Goal: Task Accomplishment & Management: Complete application form

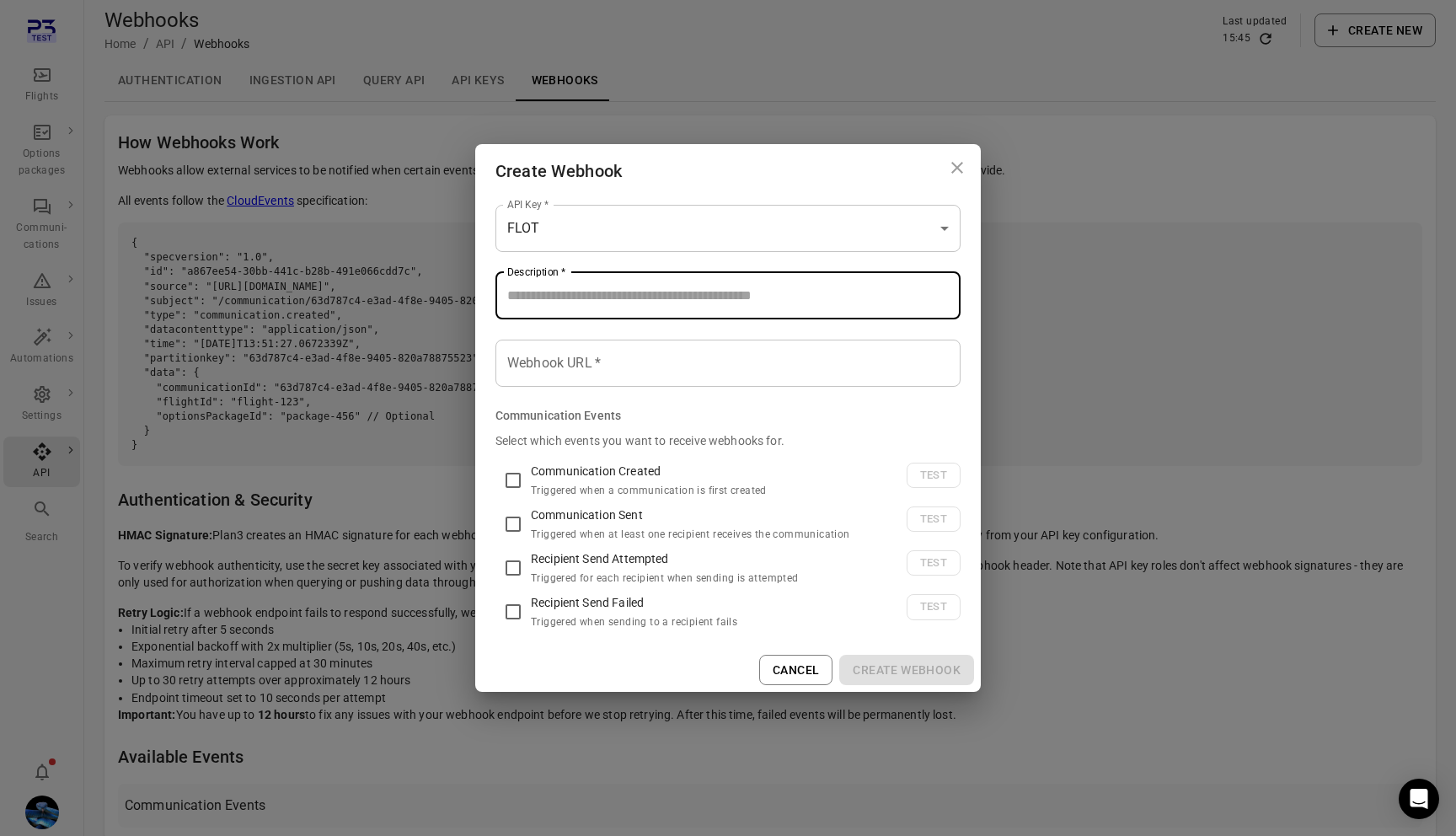
click at [701, 297] on input "Description   *" at bounding box center [727, 296] width 465 height 47
type input "****"
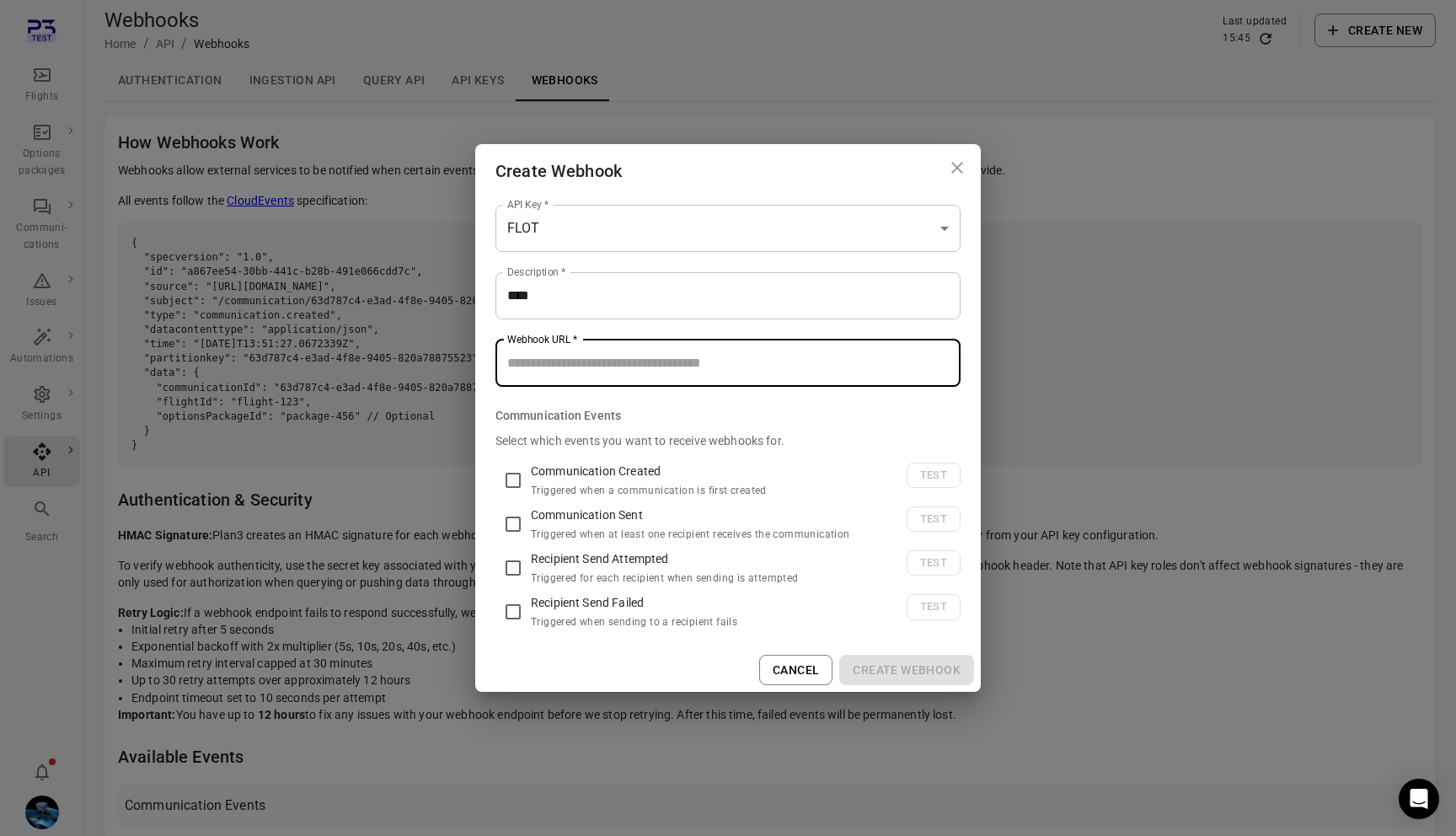
click at [693, 351] on input "Webhook URL   *" at bounding box center [727, 362] width 465 height 47
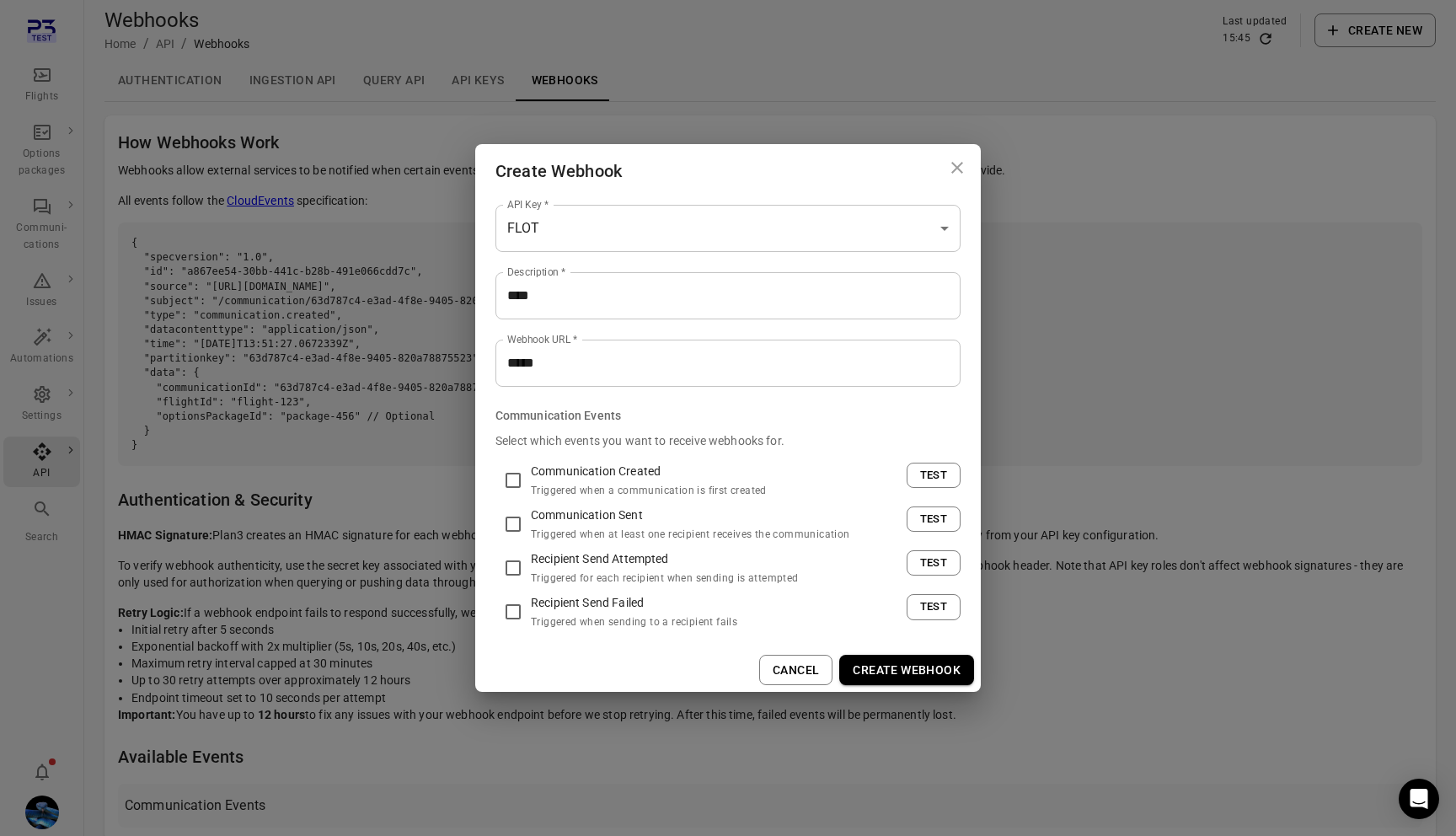
click at [832, 188] on h2 "Create Webhook" at bounding box center [728, 170] width 505 height 54
click at [554, 470] on p "Communication Created" at bounding box center [712, 471] width 362 height 17
click at [537, 469] on p "Communication Created" at bounding box center [712, 471] width 362 height 17
drag, startPoint x: 534, startPoint y: 469, endPoint x: 661, endPoint y: 463, distance: 127.1
click at [661, 463] on p "Communication Created" at bounding box center [712, 471] width 362 height 17
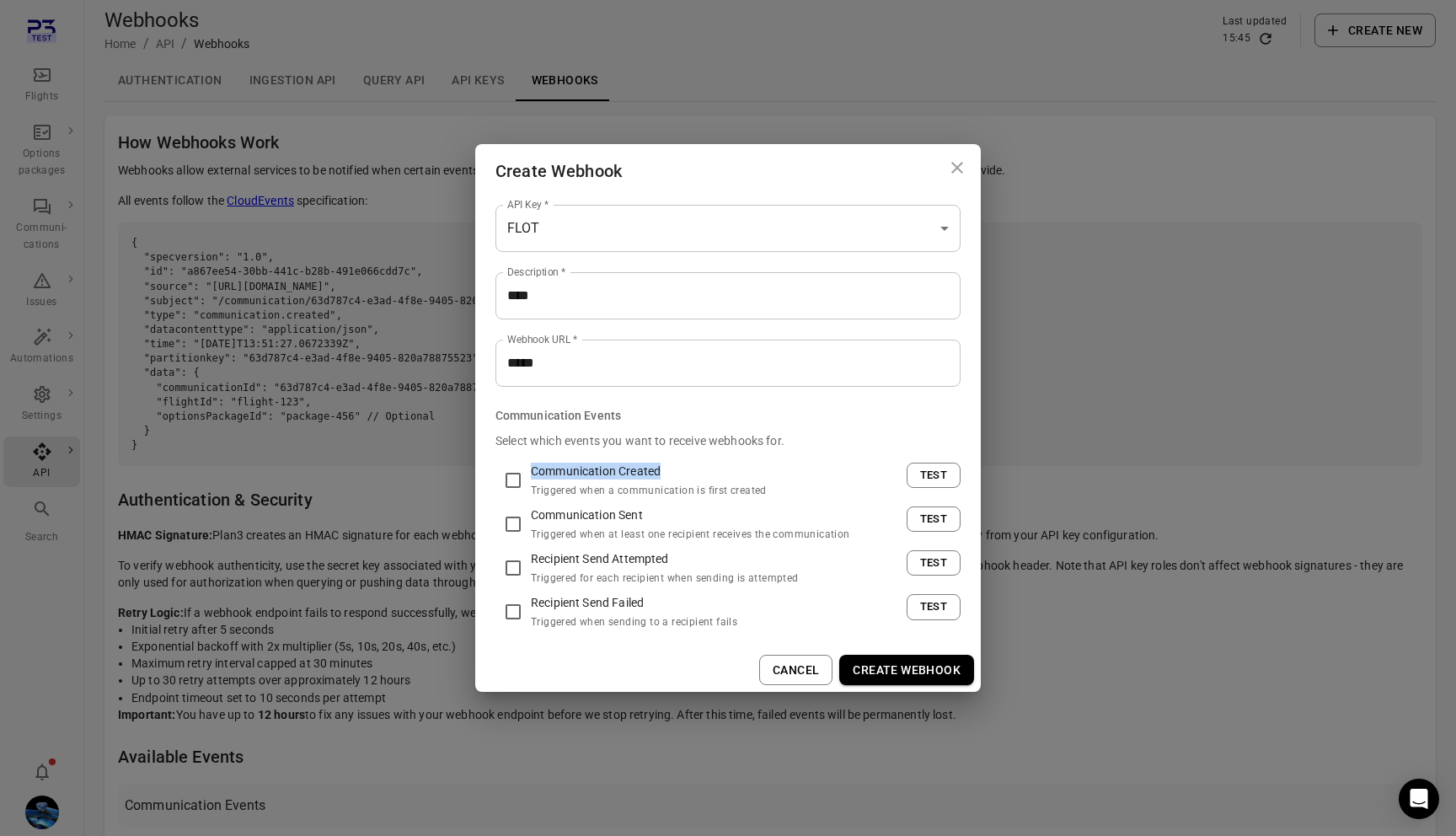
copy p "Communication Created"
click at [636, 421] on fieldset "Communication Events Select which events you want to receive webhooks for. Comm…" at bounding box center [727, 519] width 465 height 224
drag, startPoint x: 593, startPoint y: 492, endPoint x: 1315, endPoint y: 3, distance: 872.0
click at [0, 0] on div "**********" at bounding box center [728, 418] width 1456 height 836
click at [558, 534] on span "Triggered when at least one recipient receives the communication" at bounding box center [690, 534] width 319 height 12
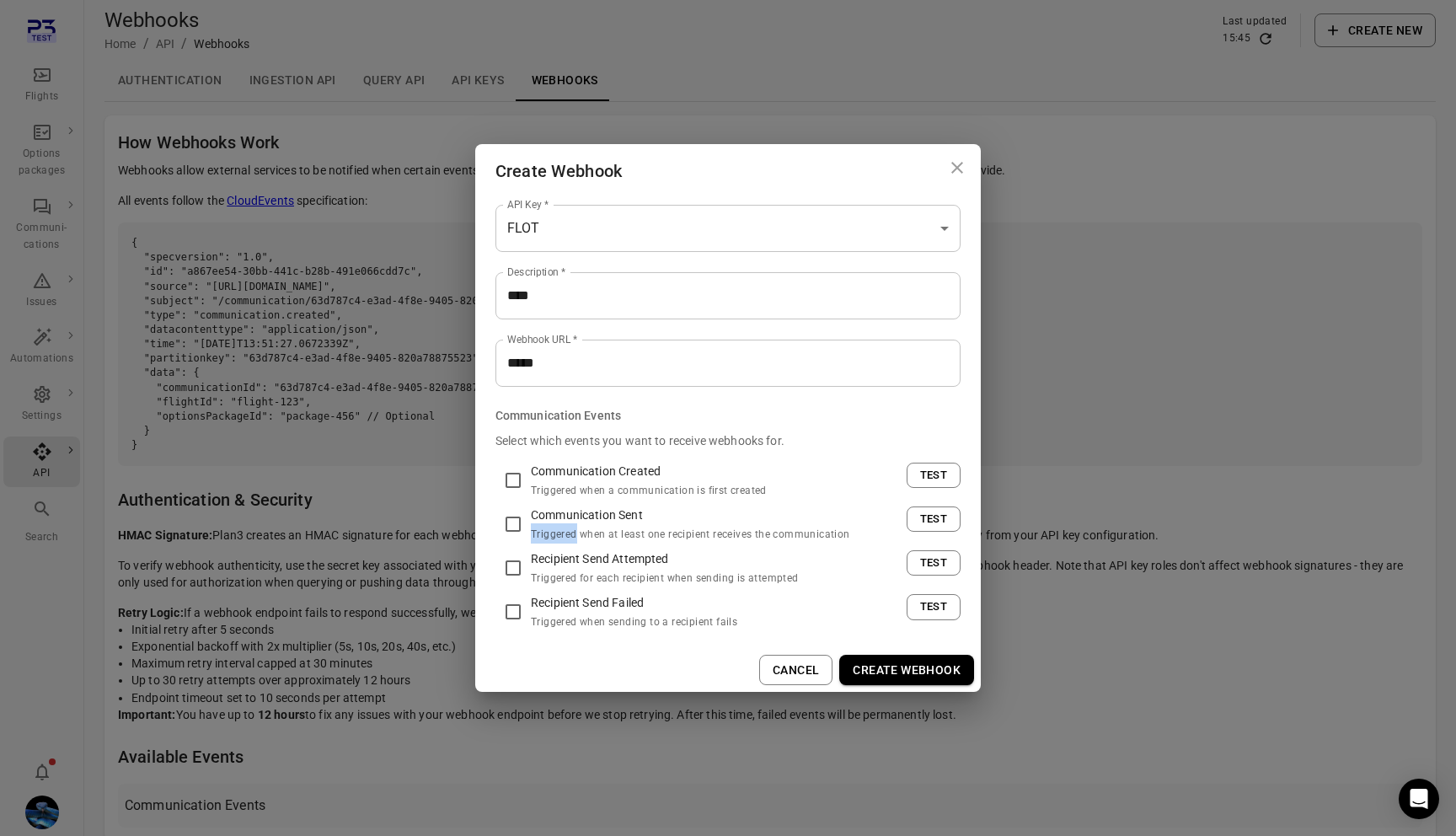
click at [558, 534] on span "Triggered when at least one recipient receives the communication" at bounding box center [690, 534] width 319 height 12
copy div "Triggered when at least one recipient receives the communication Test"
click at [618, 625] on span "Triggered when sending to a recipient fails" at bounding box center [634, 622] width 206 height 12
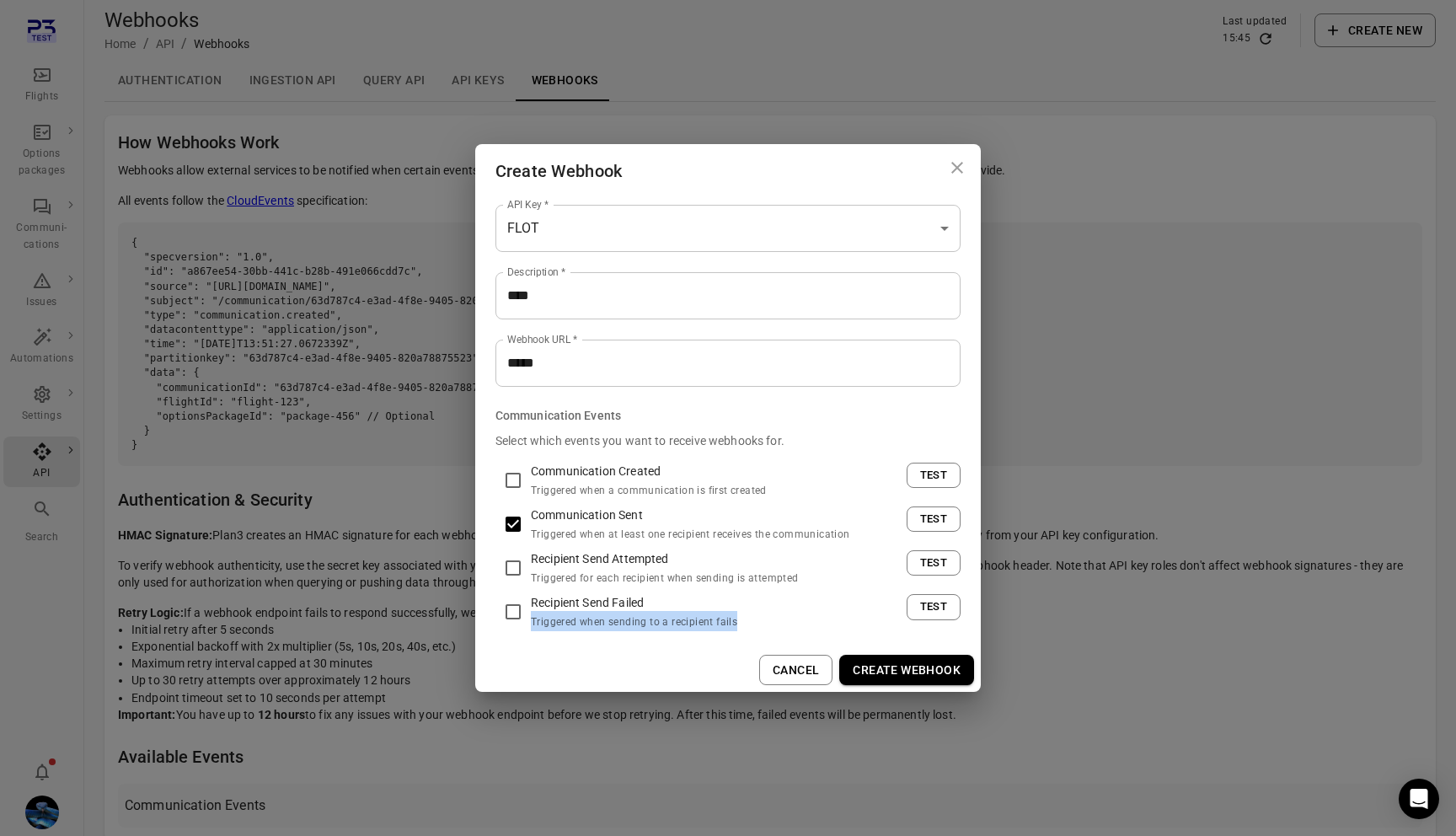
click at [618, 625] on span "Triggered when sending to a recipient fails" at bounding box center [634, 622] width 206 height 12
copy span "Triggered when sending to a recipient fails"
click at [632, 578] on span "Triggered for each recipient when sending is attempted" at bounding box center [665, 578] width 268 height 12
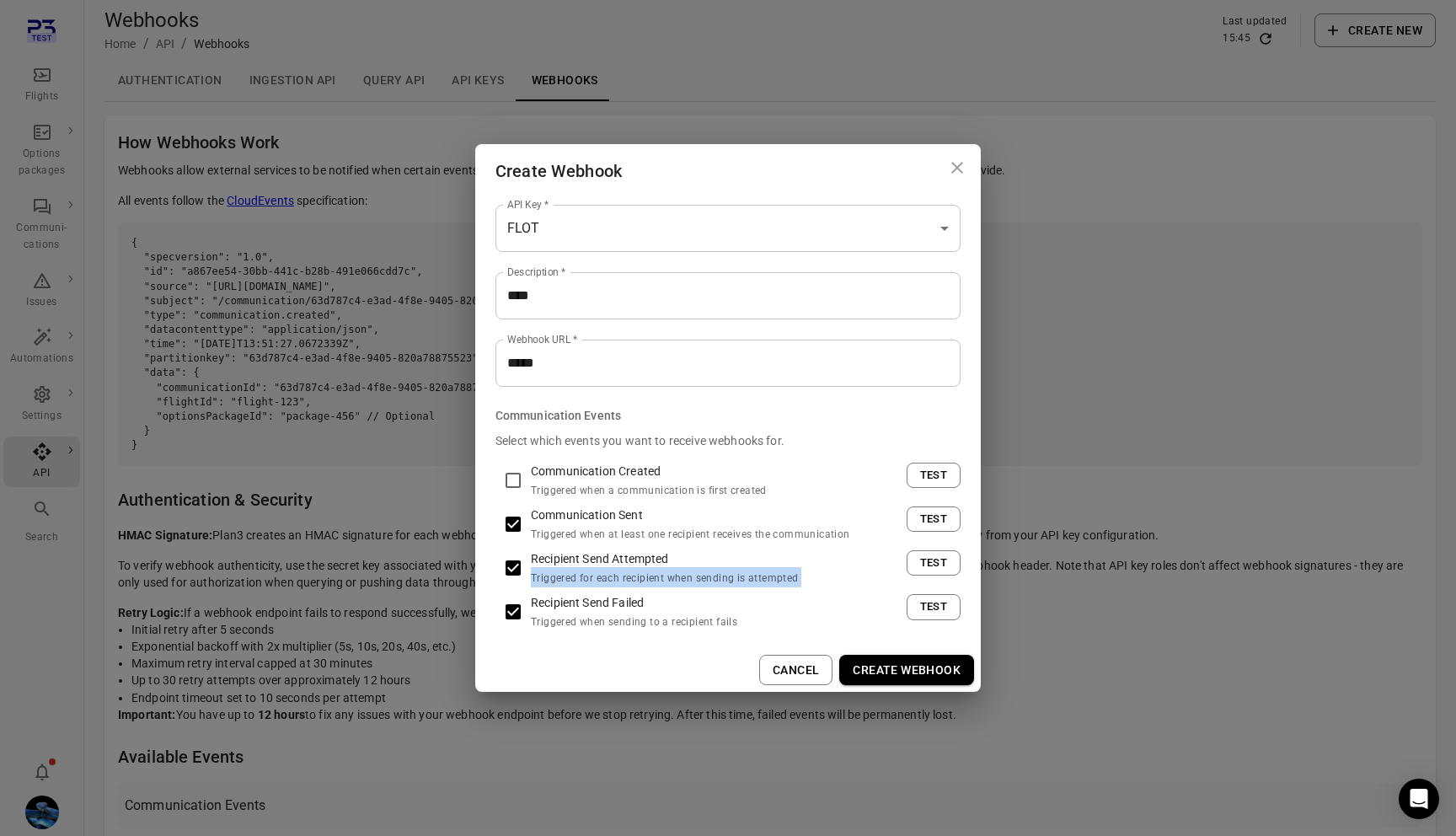
copy div "Triggered for each recipient when sending is attempted Test"
click at [647, 532] on span "Triggered when at least one recipient receives the communication" at bounding box center [690, 534] width 319 height 12
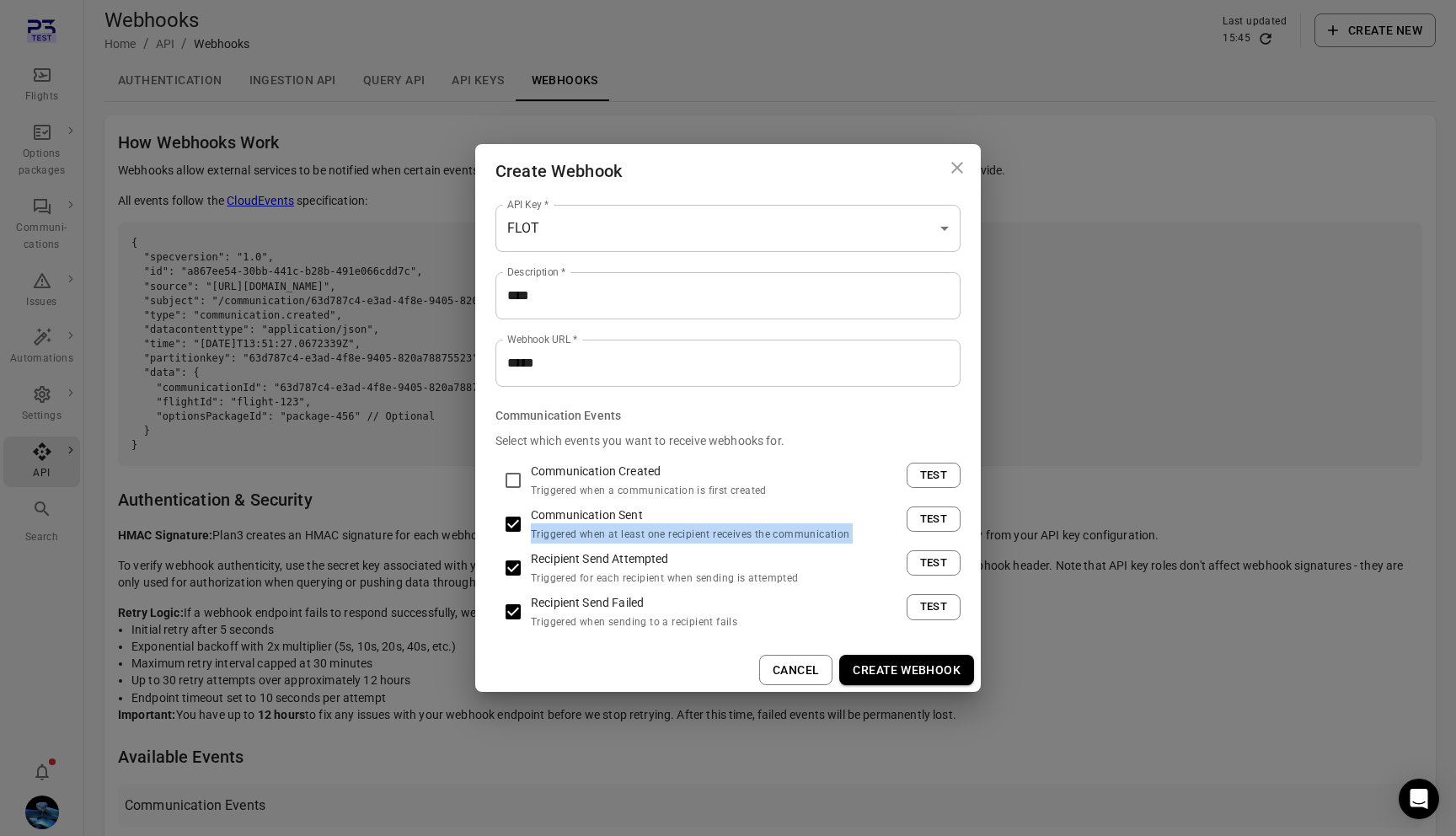
click at [647, 532] on span "Triggered when at least one recipient receives the communication" at bounding box center [690, 534] width 319 height 12
copy div "Triggered when at least one recipient receives the communication Test"
click at [645, 490] on span "Triggered when a communication is first created" at bounding box center [648, 491] width 236 height 12
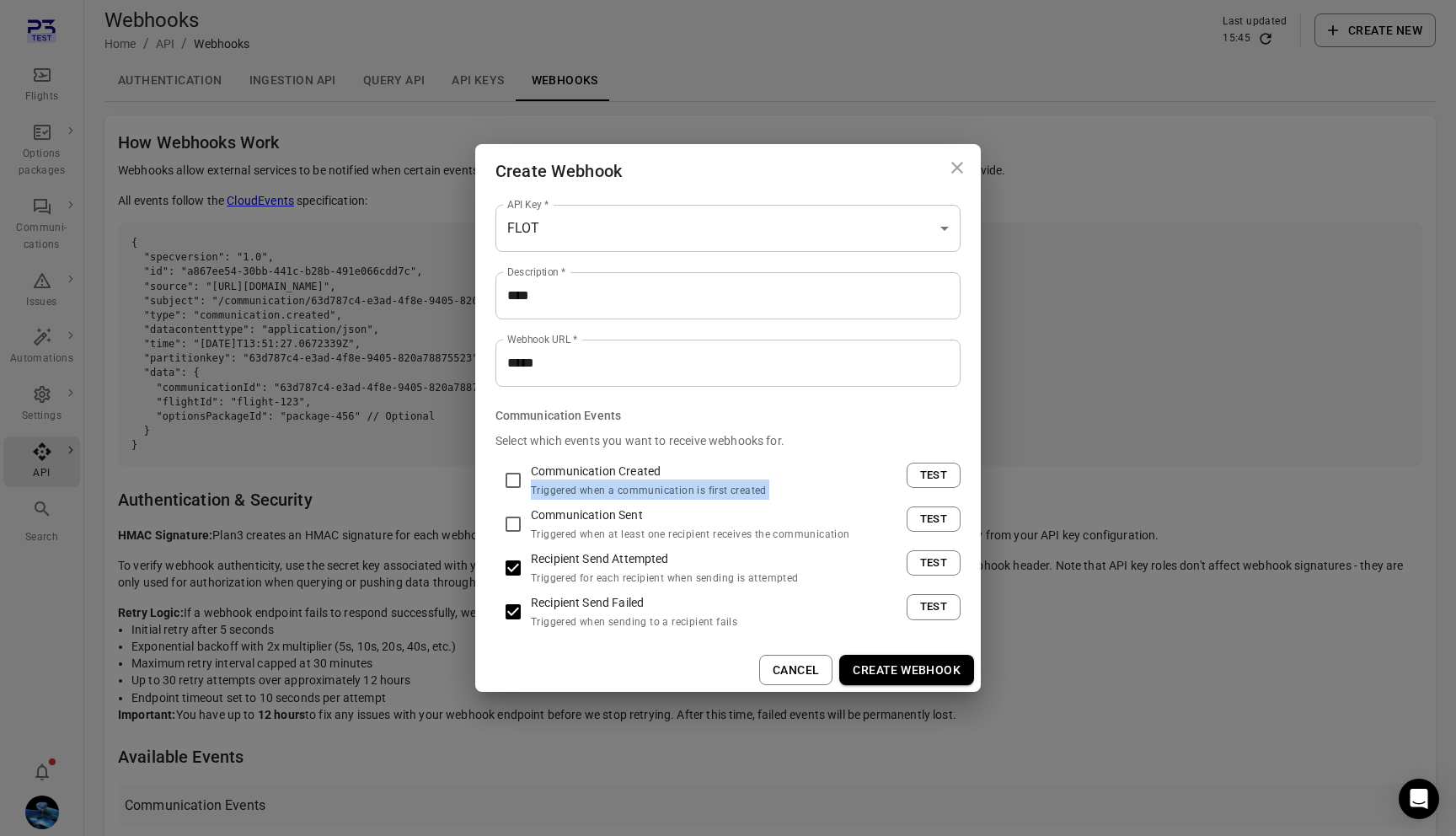
click at [645, 490] on span "Triggered when a communication is first created" at bounding box center [648, 491] width 236 height 12
copy div "Triggered when a communication is first created Test"
click at [611, 427] on fieldset "Communication Events Select which events you want to receive webhooks for. Comm…" at bounding box center [727, 519] width 465 height 224
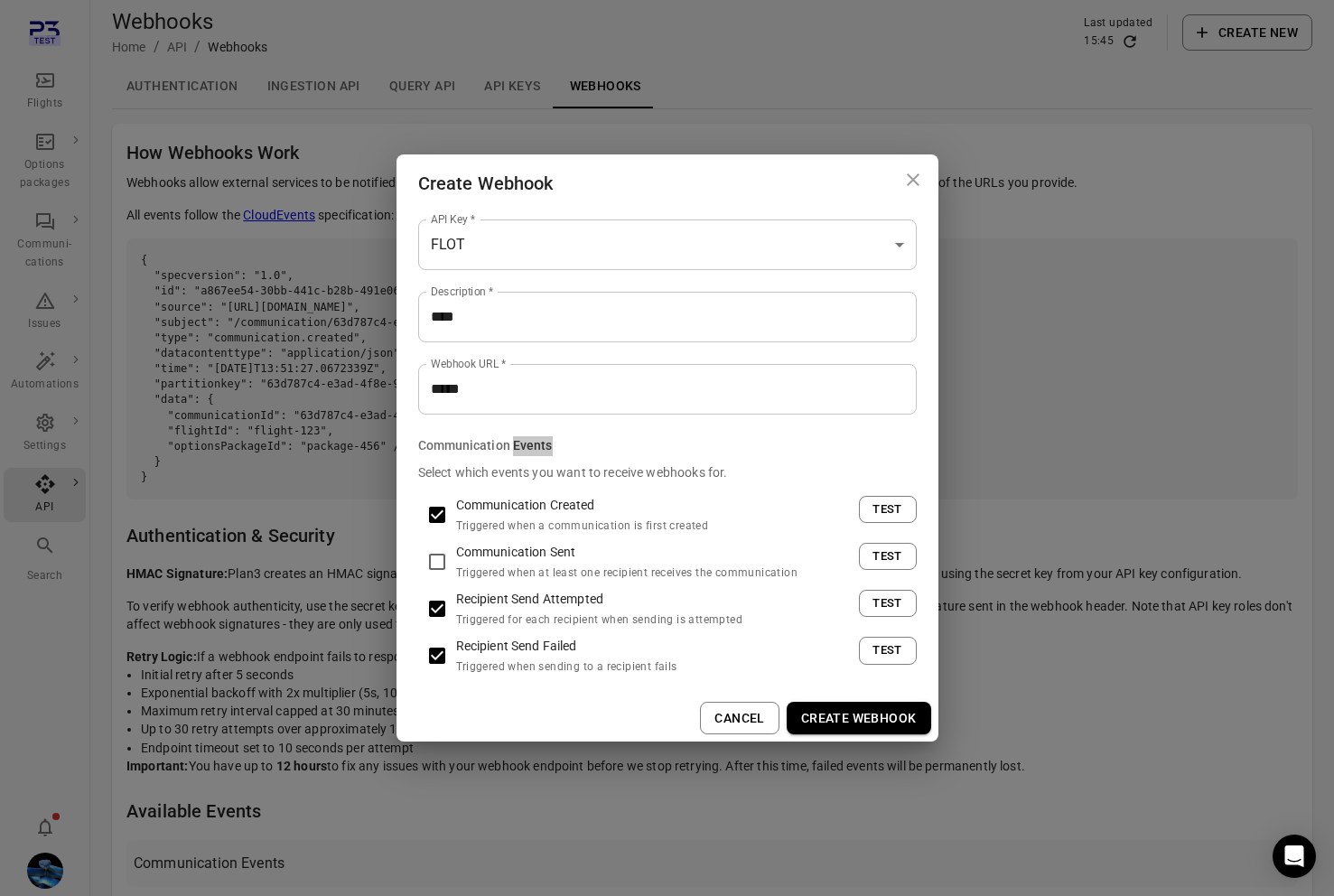
drag, startPoint x: 656, startPoint y: 442, endPoint x: 1063, endPoint y: 240, distance: 454.4
click at [0, 0] on div "**********" at bounding box center [667, 448] width 1334 height 896
click at [533, 510] on p "Communication Created" at bounding box center [650, 505] width 388 height 18
click at [884, 509] on button "Test" at bounding box center [888, 510] width 58 height 28
click at [783, 856] on icon "Close" at bounding box center [781, 854] width 18 height 18
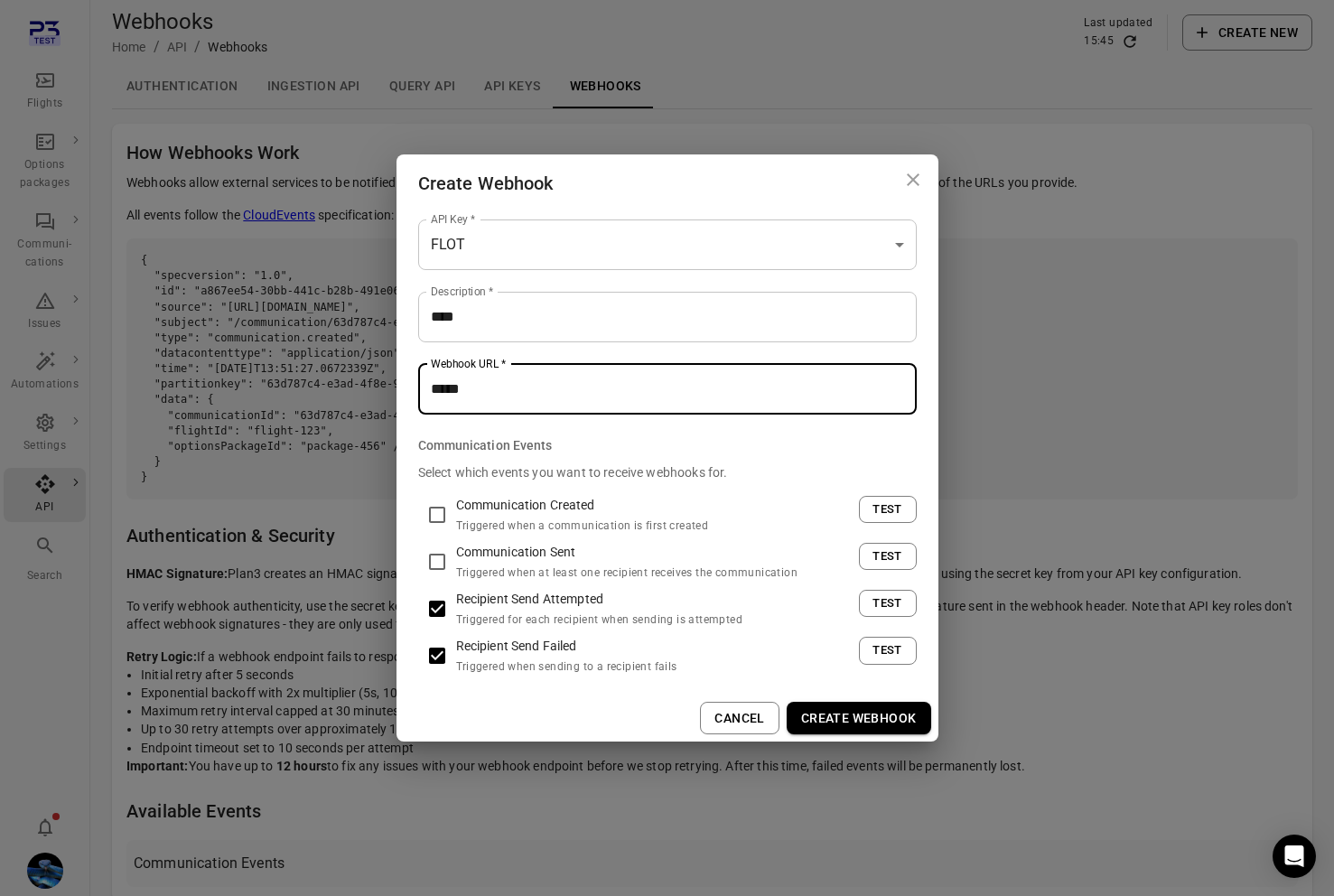
click at [680, 395] on input "*****" at bounding box center [667, 388] width 499 height 50
type input "*"
type input "********"
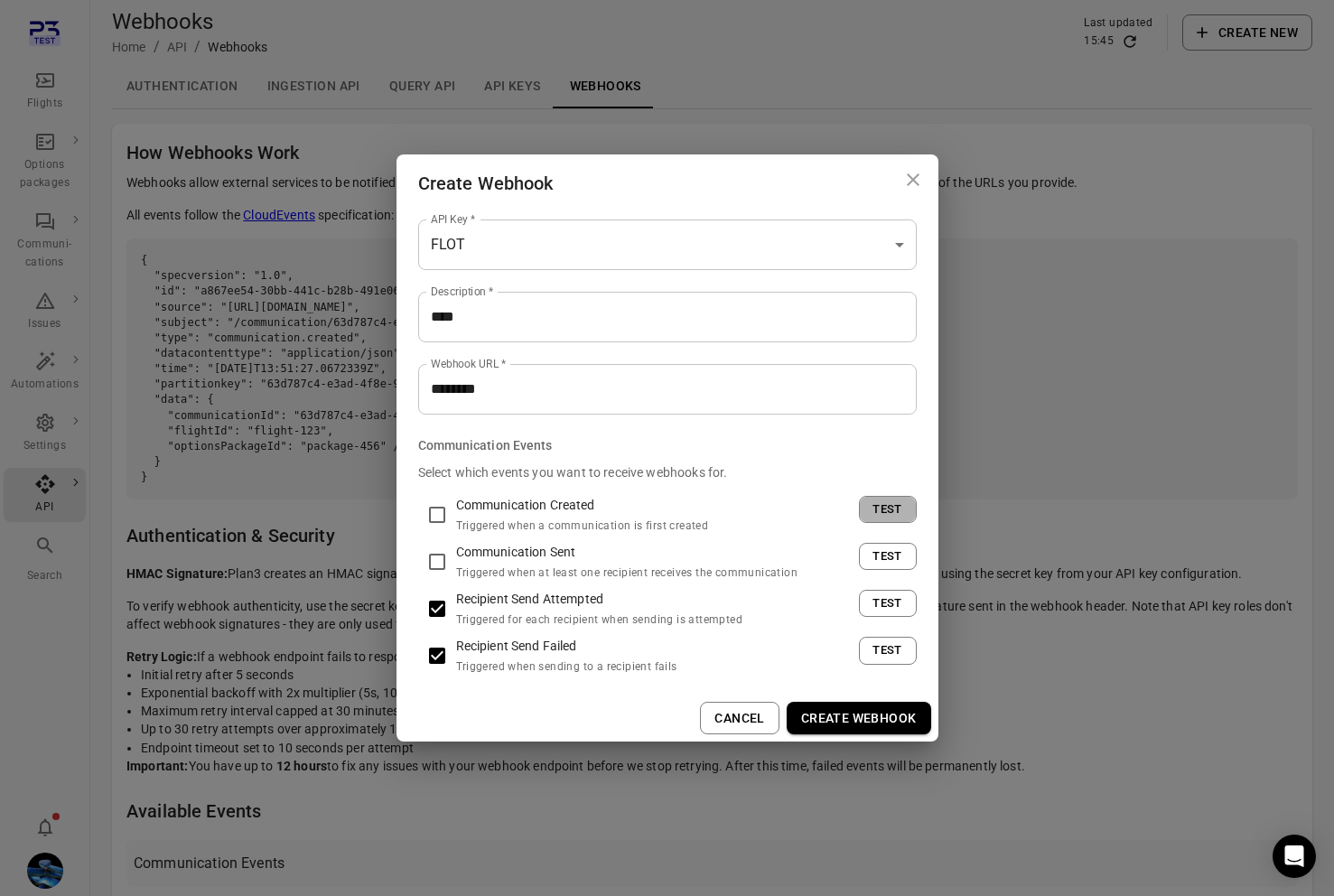
click at [880, 499] on button "Test" at bounding box center [888, 510] width 58 height 28
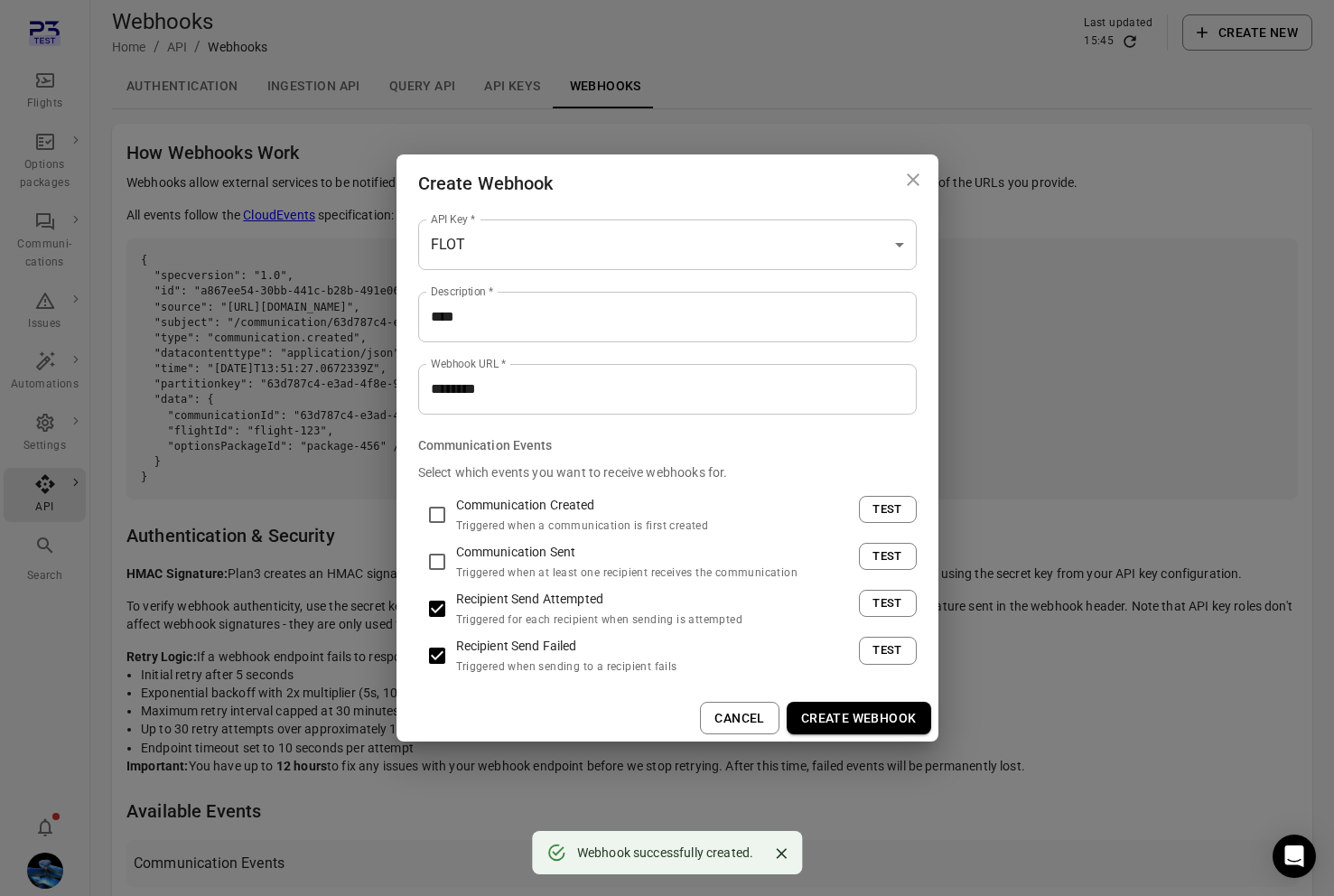
click at [785, 857] on icon "Close" at bounding box center [781, 854] width 11 height 11
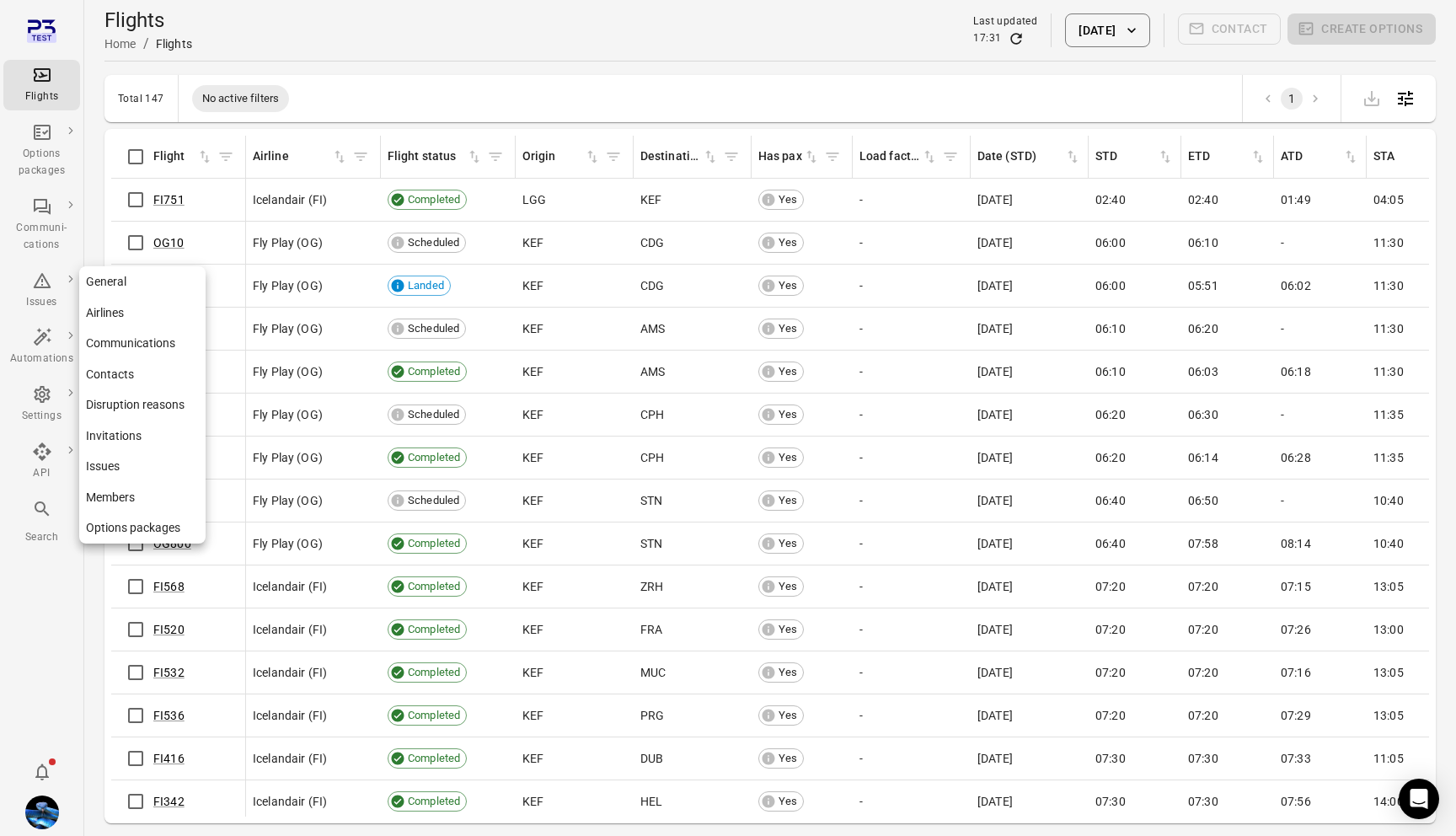
click at [128, 409] on link "Disruption reasons" at bounding box center [142, 404] width 127 height 31
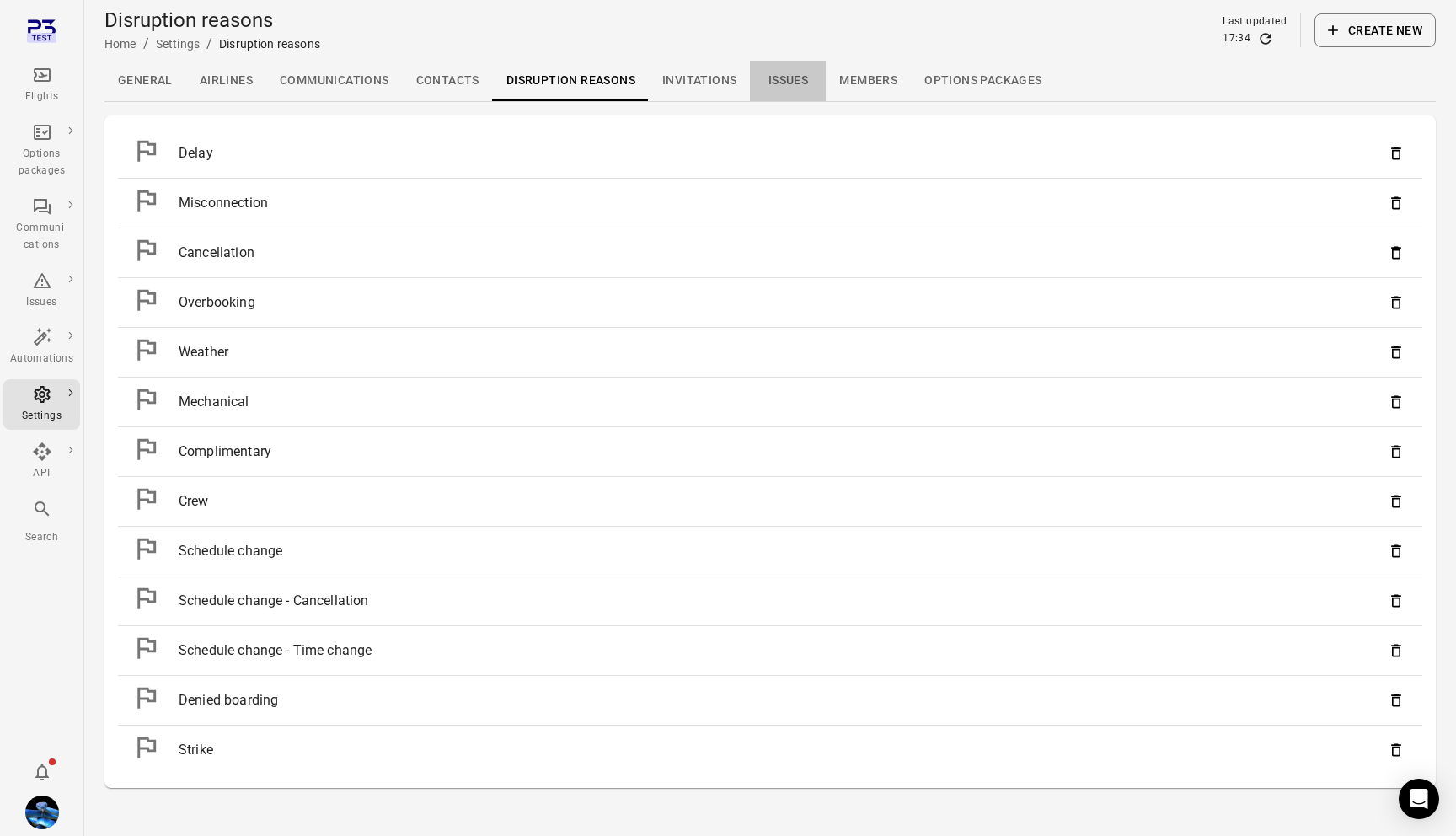
click at [802, 92] on link "Issues" at bounding box center [788, 81] width 76 height 40
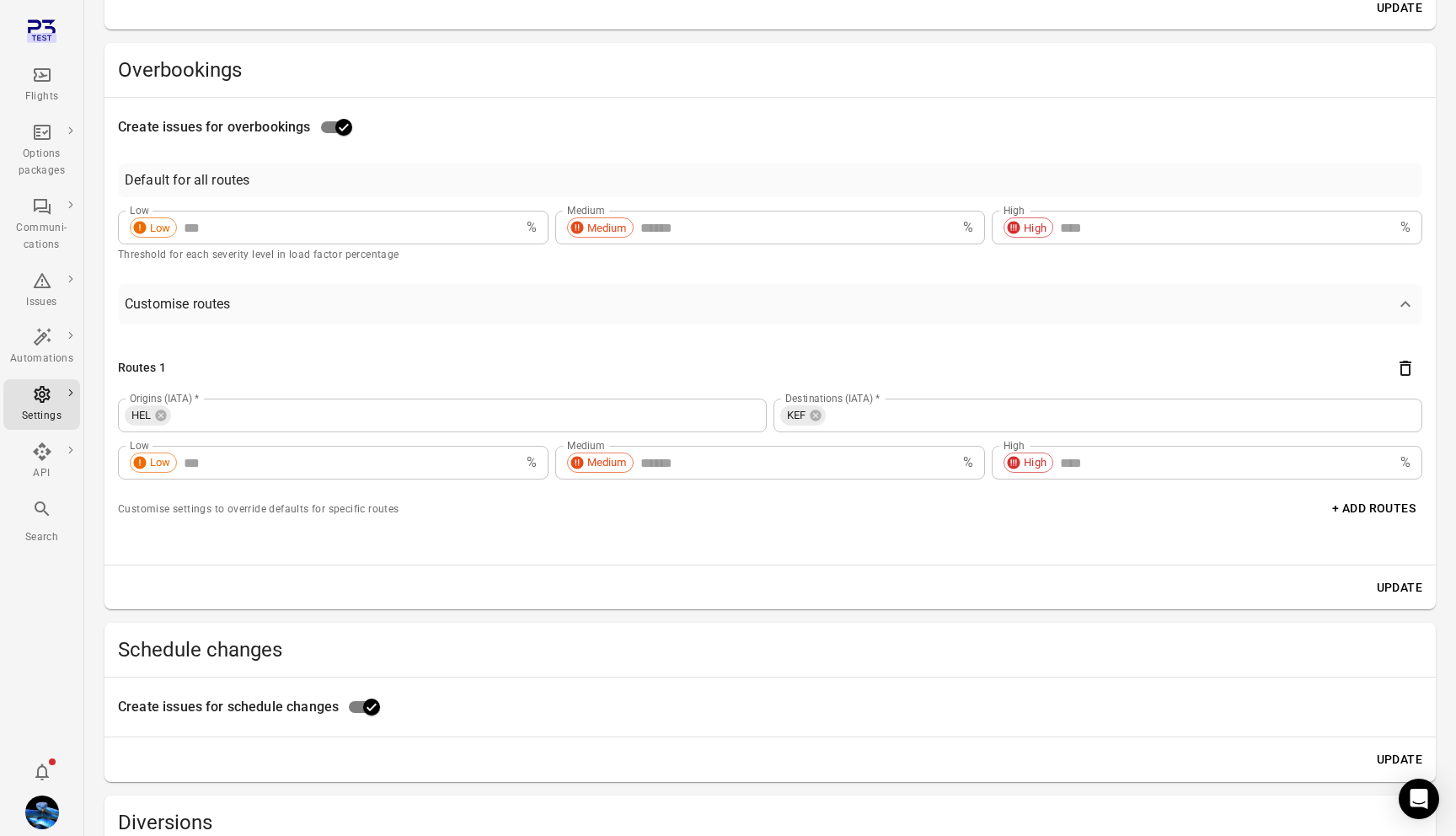
scroll to position [1426, 0]
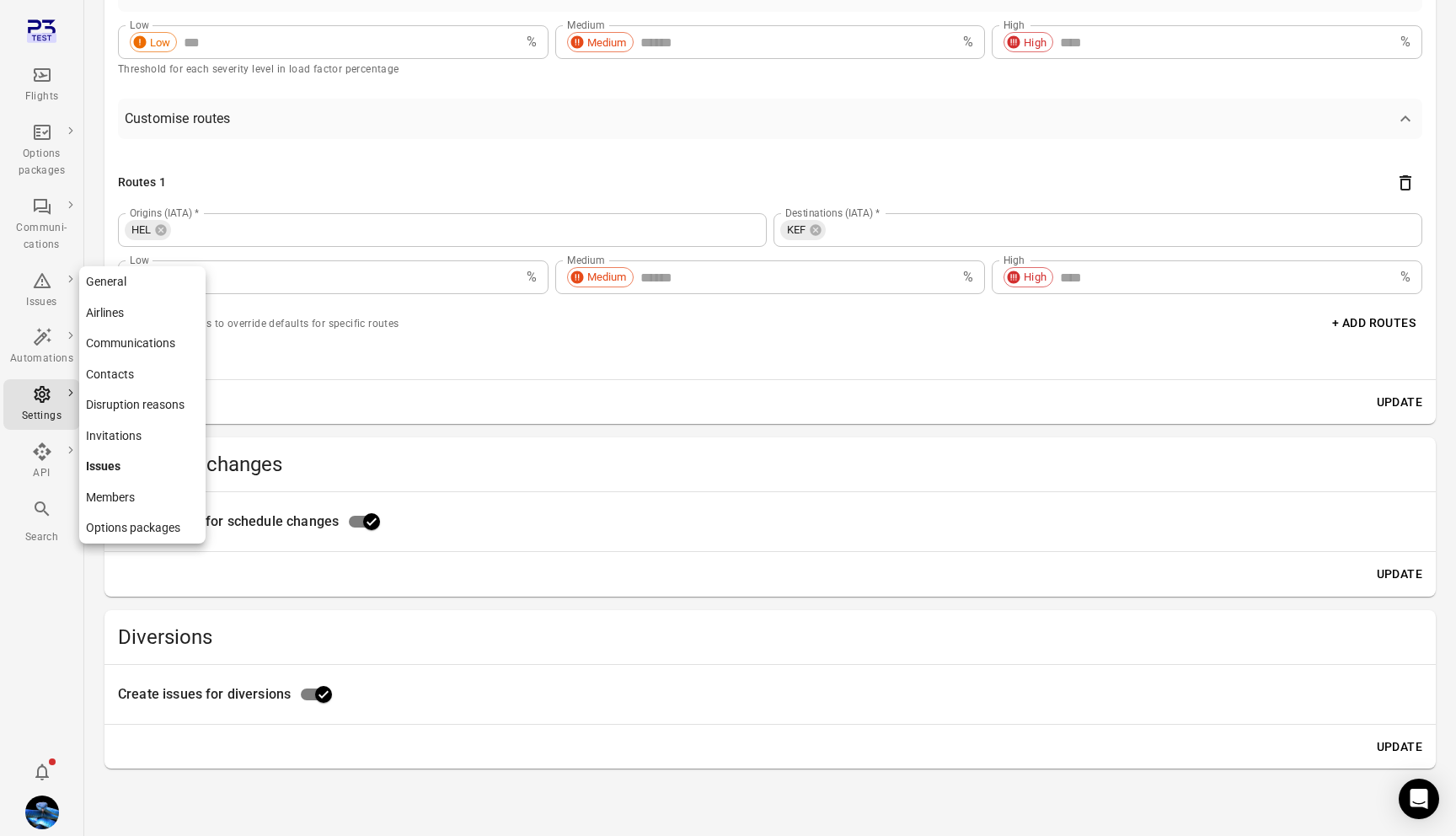
click at [153, 499] on link "Members" at bounding box center [142, 498] width 127 height 31
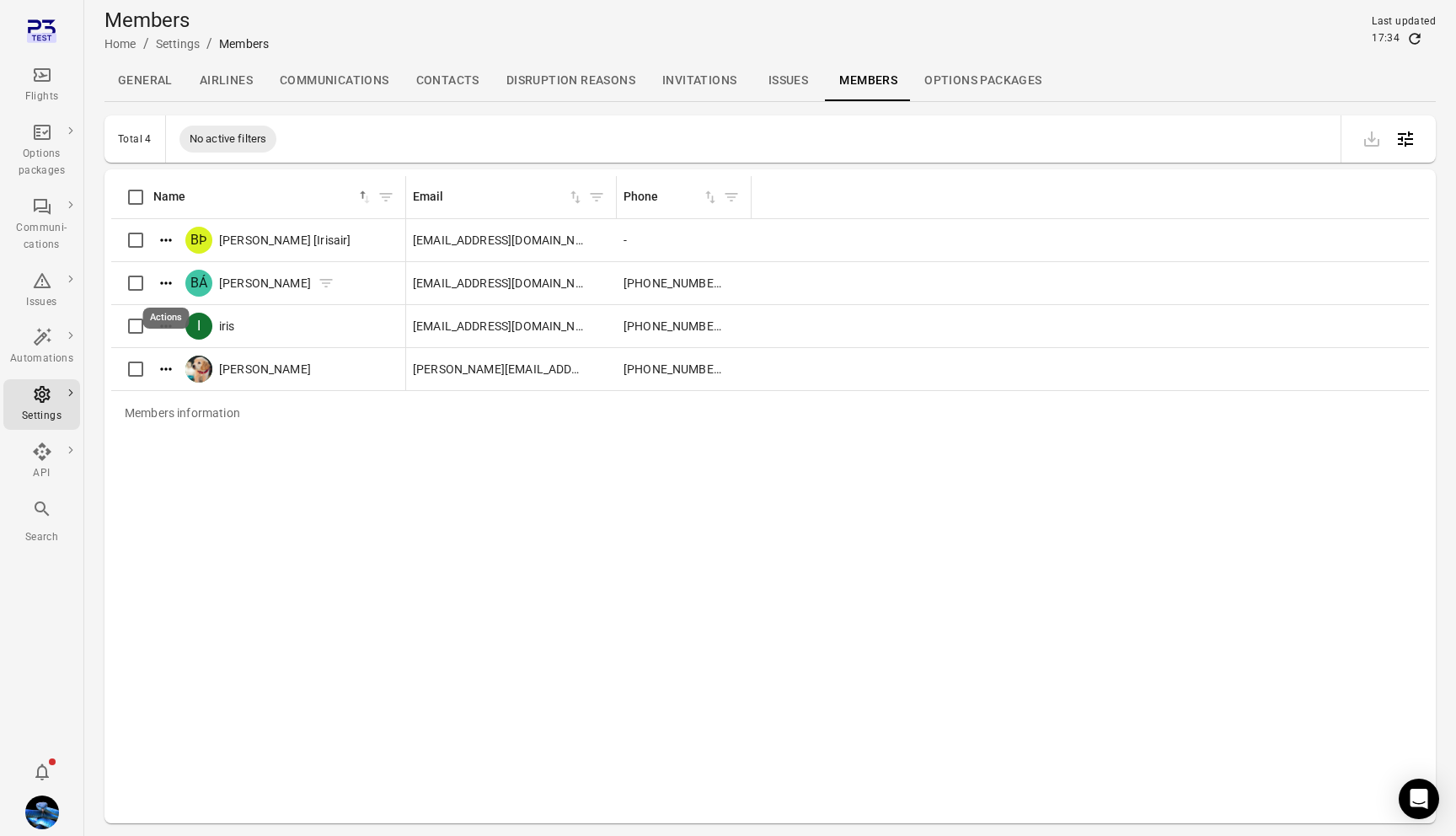
click at [164, 285] on icon "Actions" at bounding box center [166, 284] width 17 height 17
click at [179, 315] on span "Edit roles" at bounding box center [166, 311] width 50 height 17
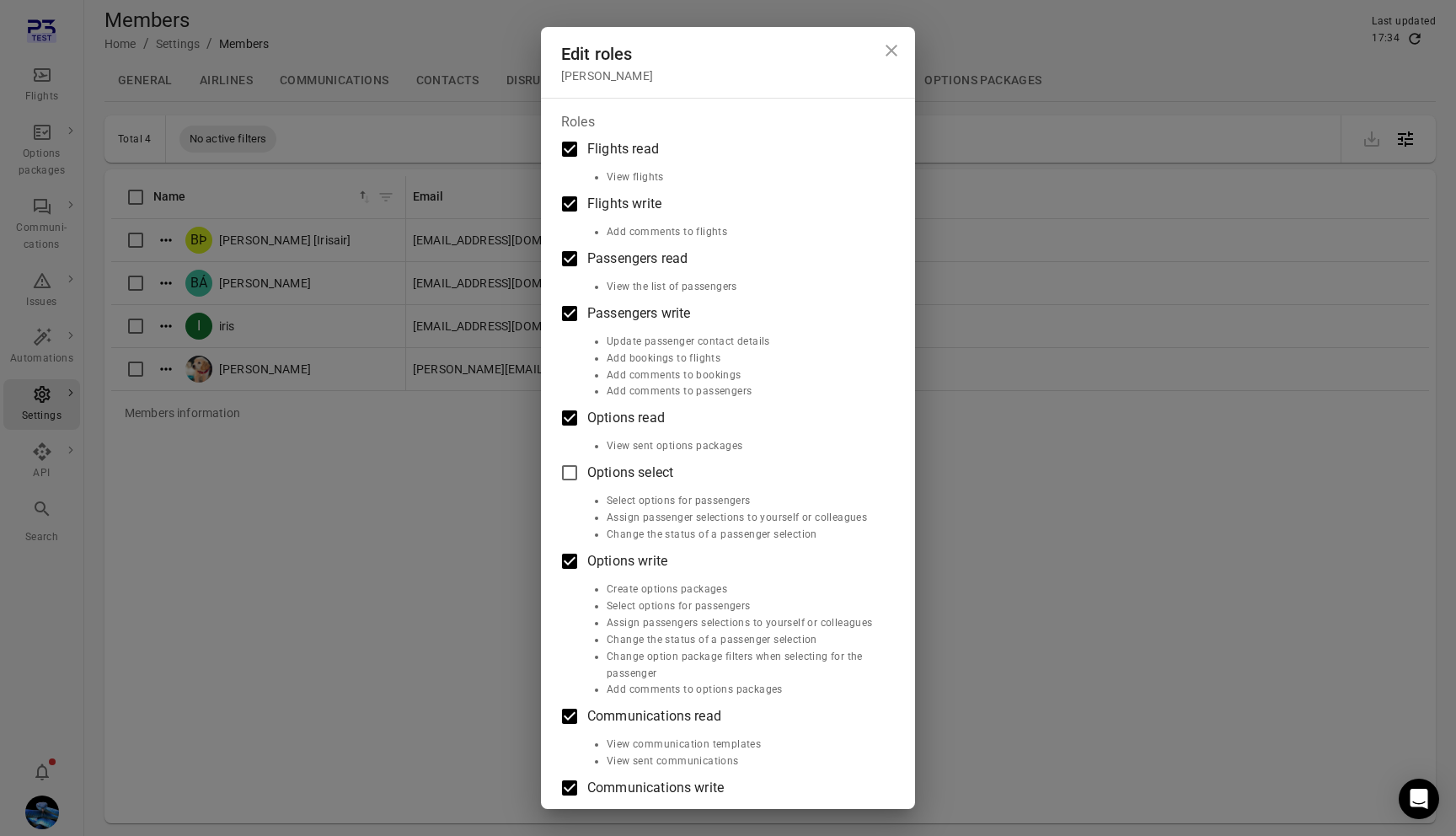
click at [223, 433] on div "Edit roles Bragi Árnason Roles Flights read View flights Flights write Add comm…" at bounding box center [728, 418] width 1456 height 836
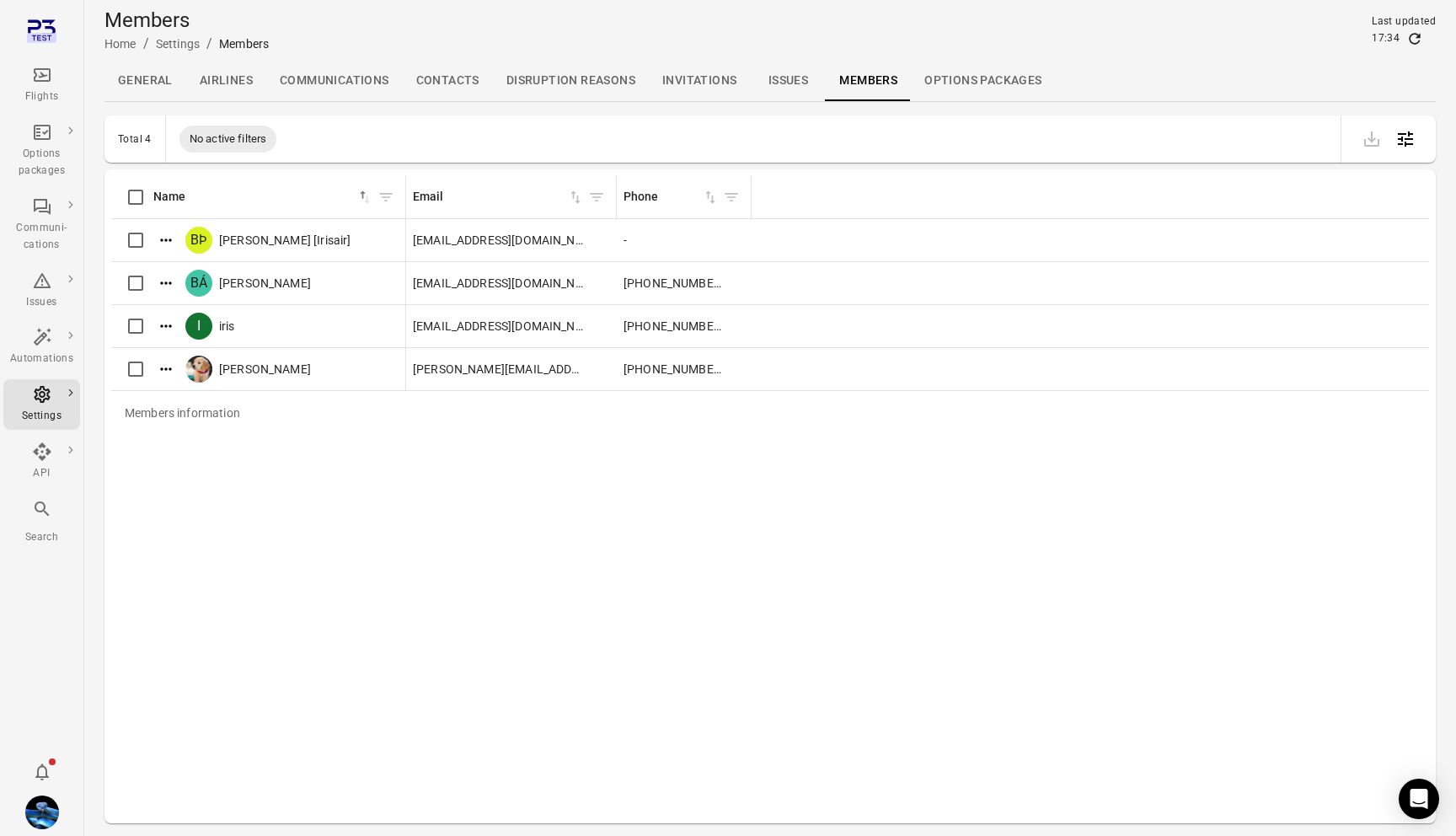
click at [186, 78] on link "Airlines" at bounding box center [225, 81] width 80 height 40
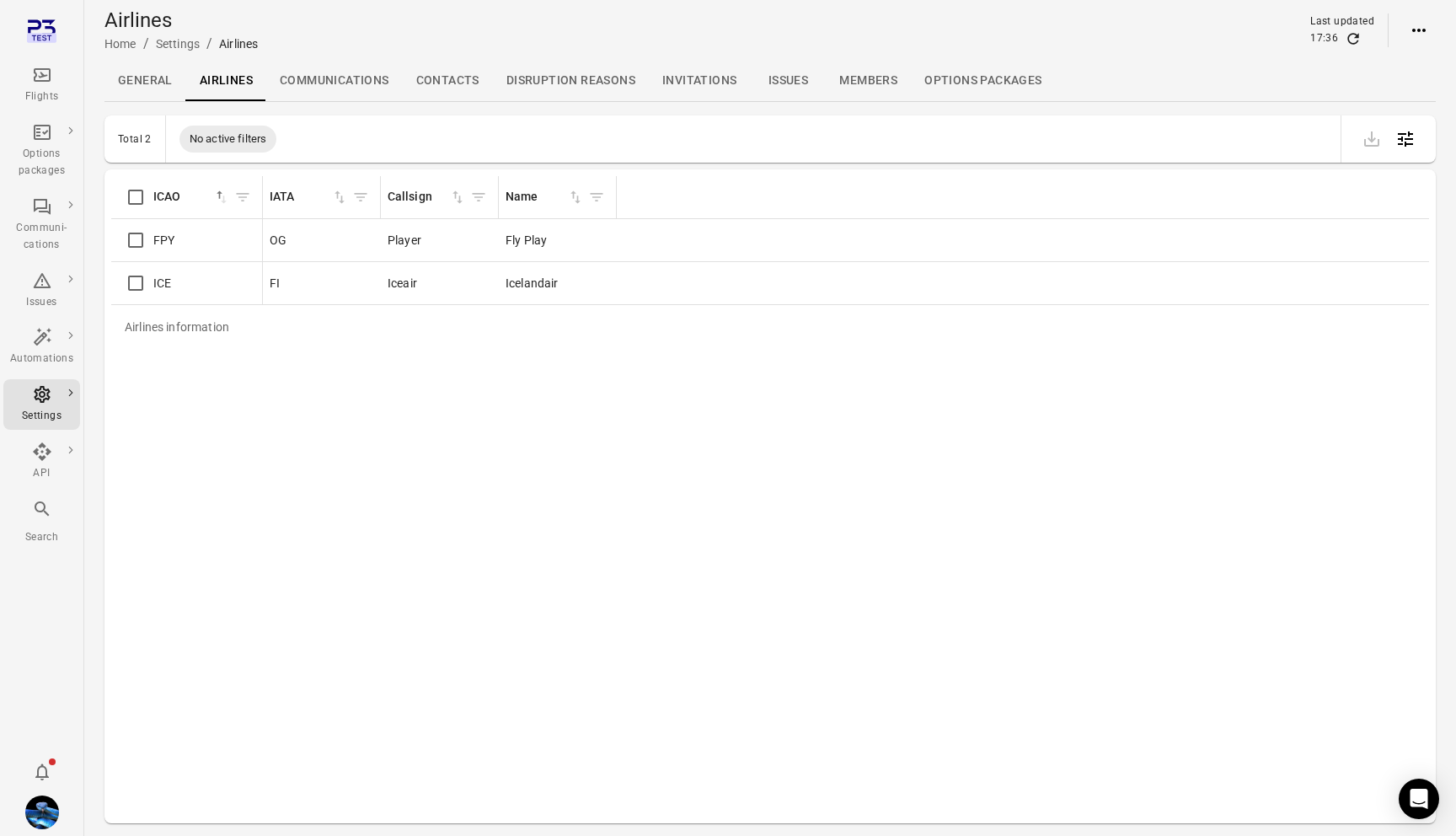
click at [140, 81] on link "General" at bounding box center [145, 81] width 81 height 40
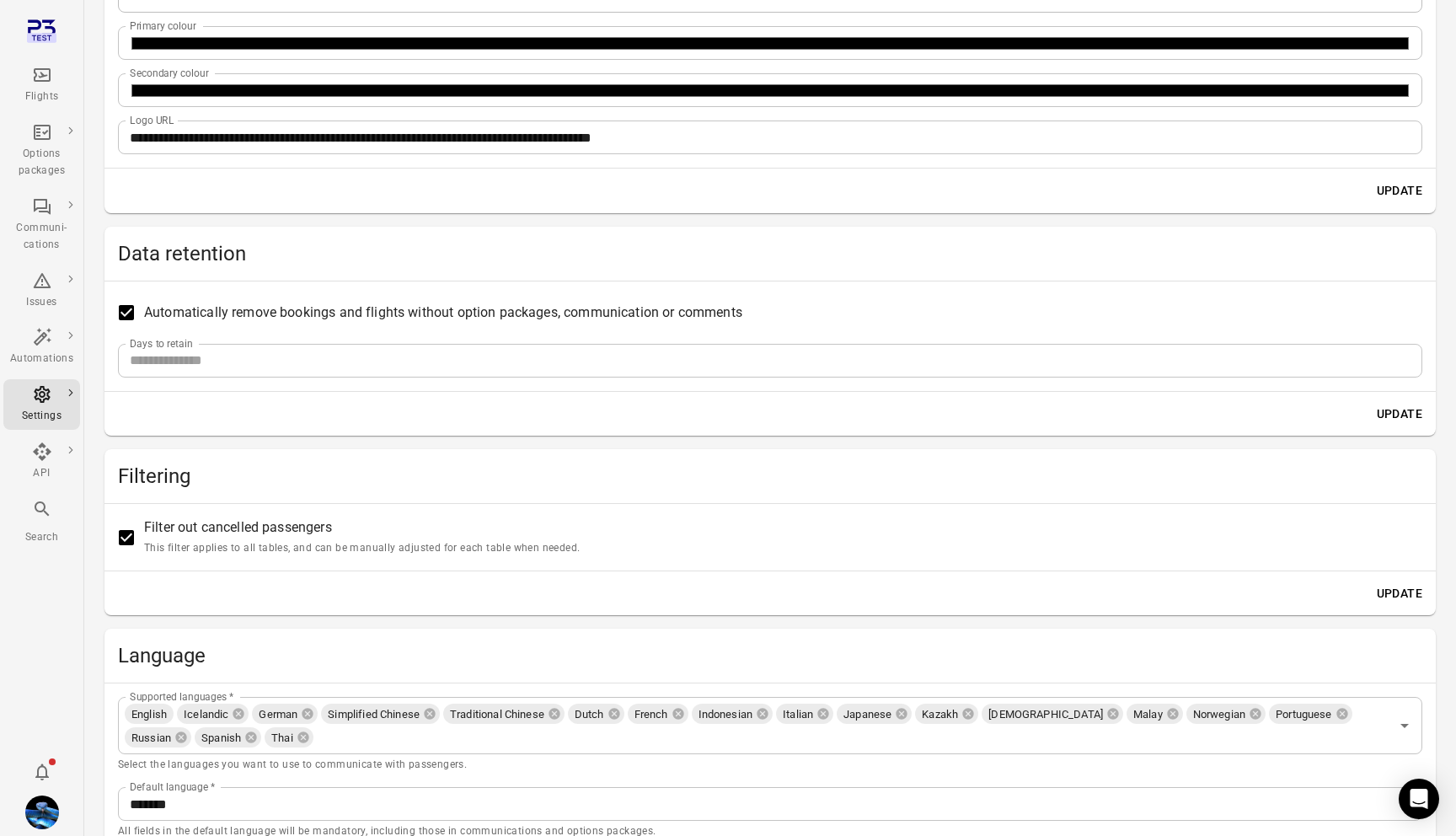
scroll to position [383, 0]
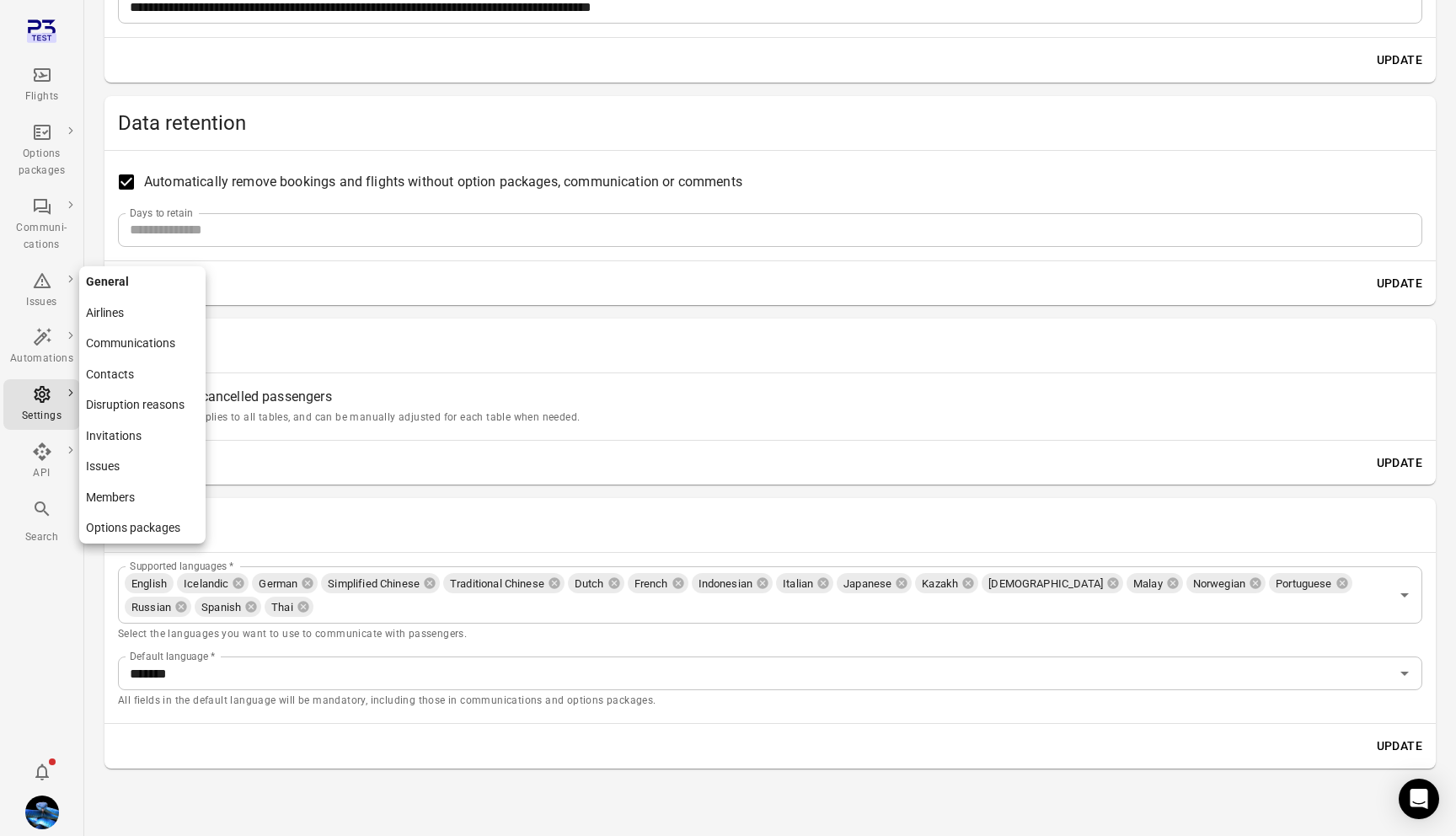
click at [114, 493] on link "Members" at bounding box center [142, 498] width 127 height 31
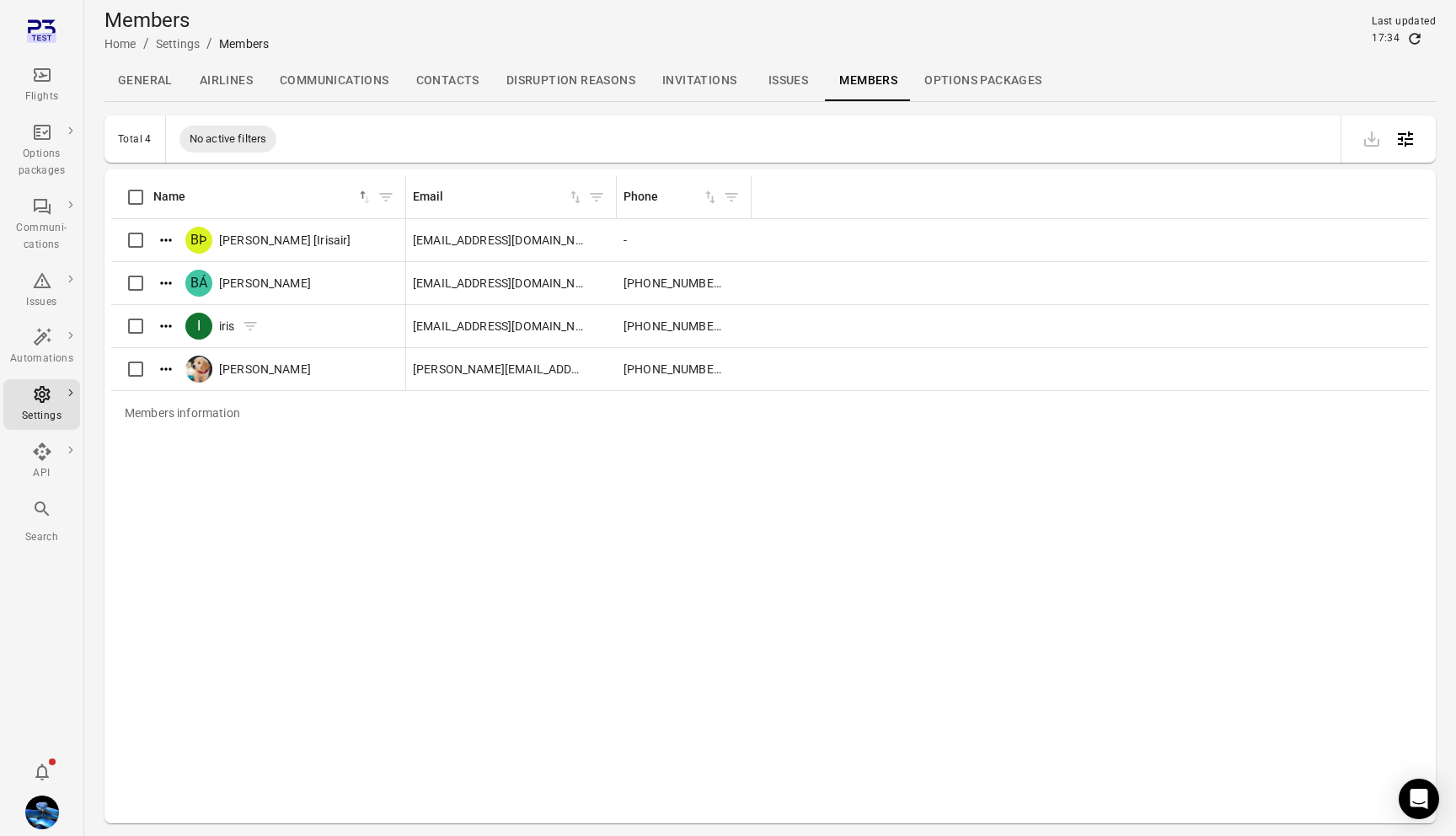
click at [170, 326] on icon "Actions" at bounding box center [165, 325] width 11 height 3
click at [178, 354] on span "Edit roles" at bounding box center [166, 354] width 50 height 17
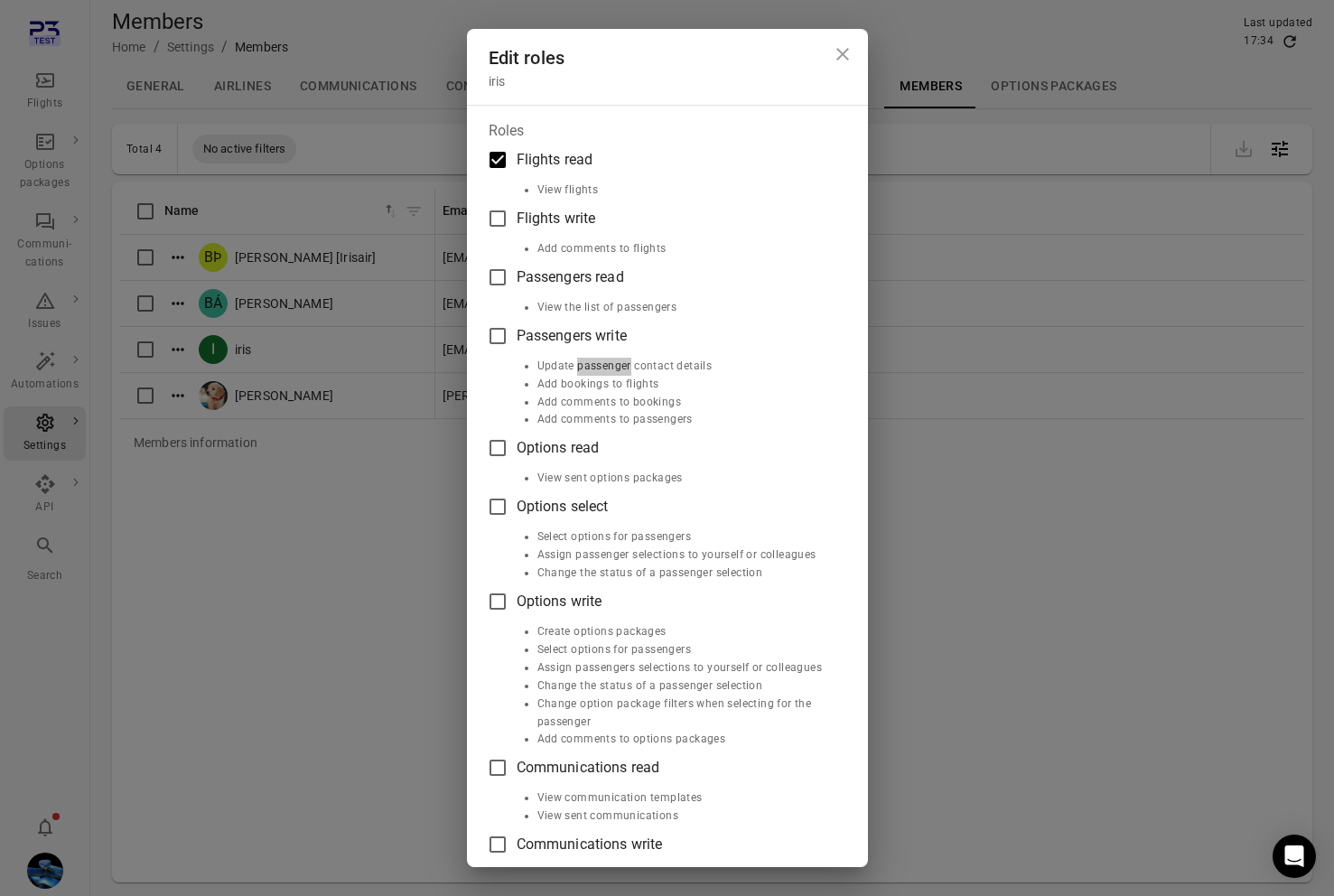
drag, startPoint x: 712, startPoint y: 364, endPoint x: 1324, endPoint y: 235, distance: 625.4
click at [0, 0] on div "Edit roles iris Roles Flights read View flights Flights write Add comments to f…" at bounding box center [667, 448] width 1334 height 896
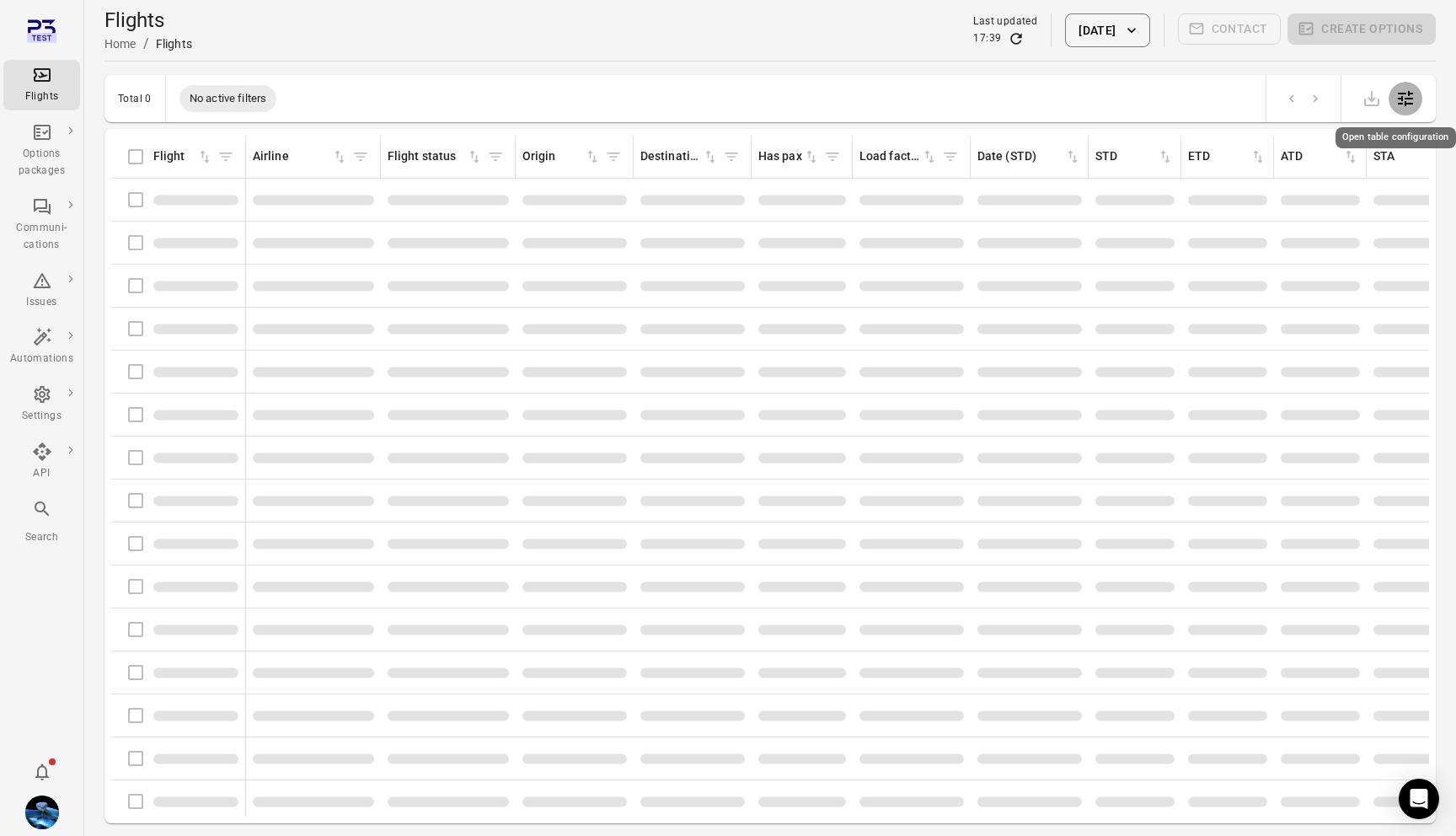
click at [1406, 95] on icon "Open table configuration" at bounding box center [1405, 99] width 21 height 21
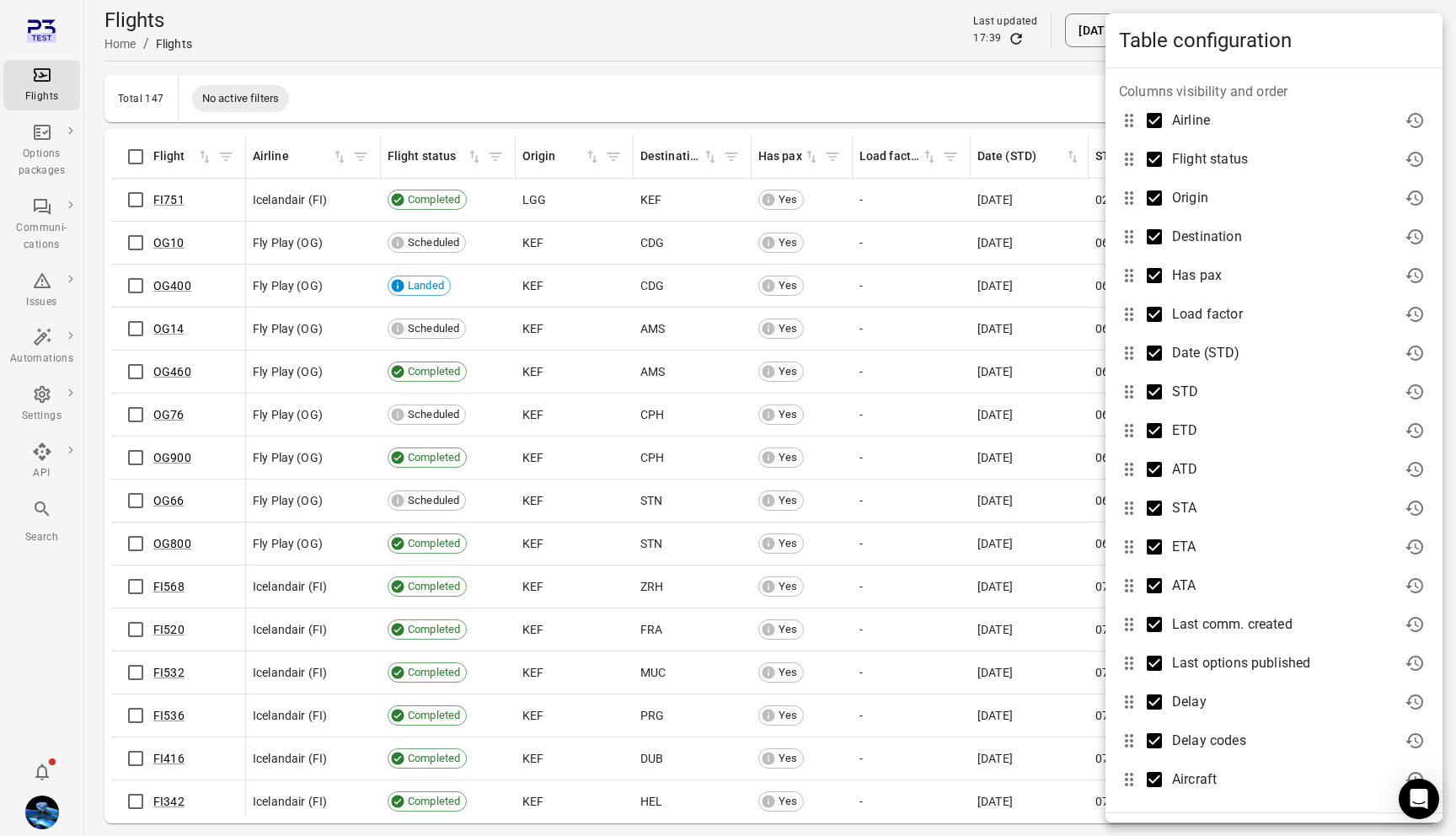
click at [882, 74] on div at bounding box center [728, 418] width 1456 height 836
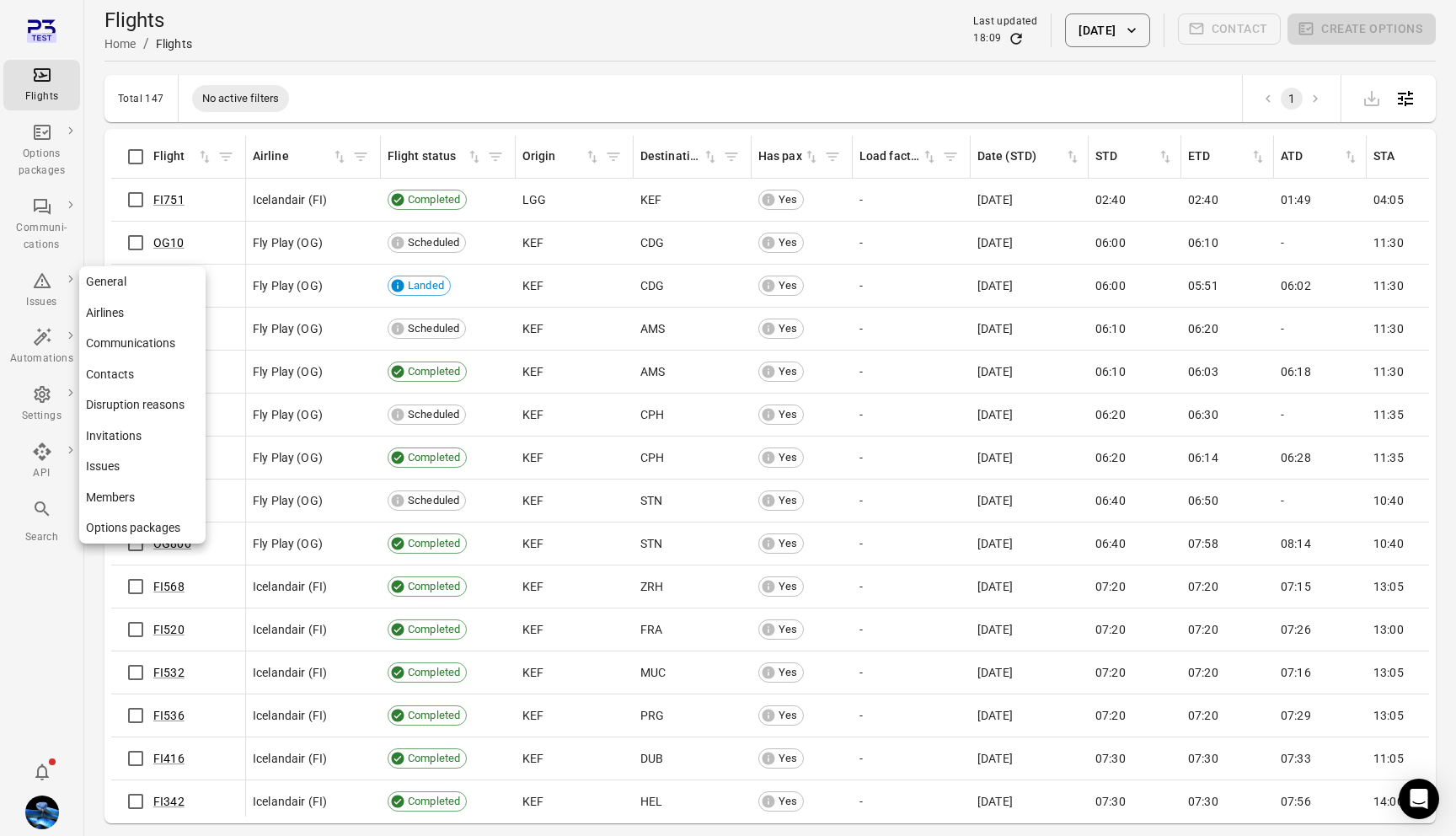
click at [146, 379] on link "Contacts" at bounding box center [142, 374] width 127 height 31
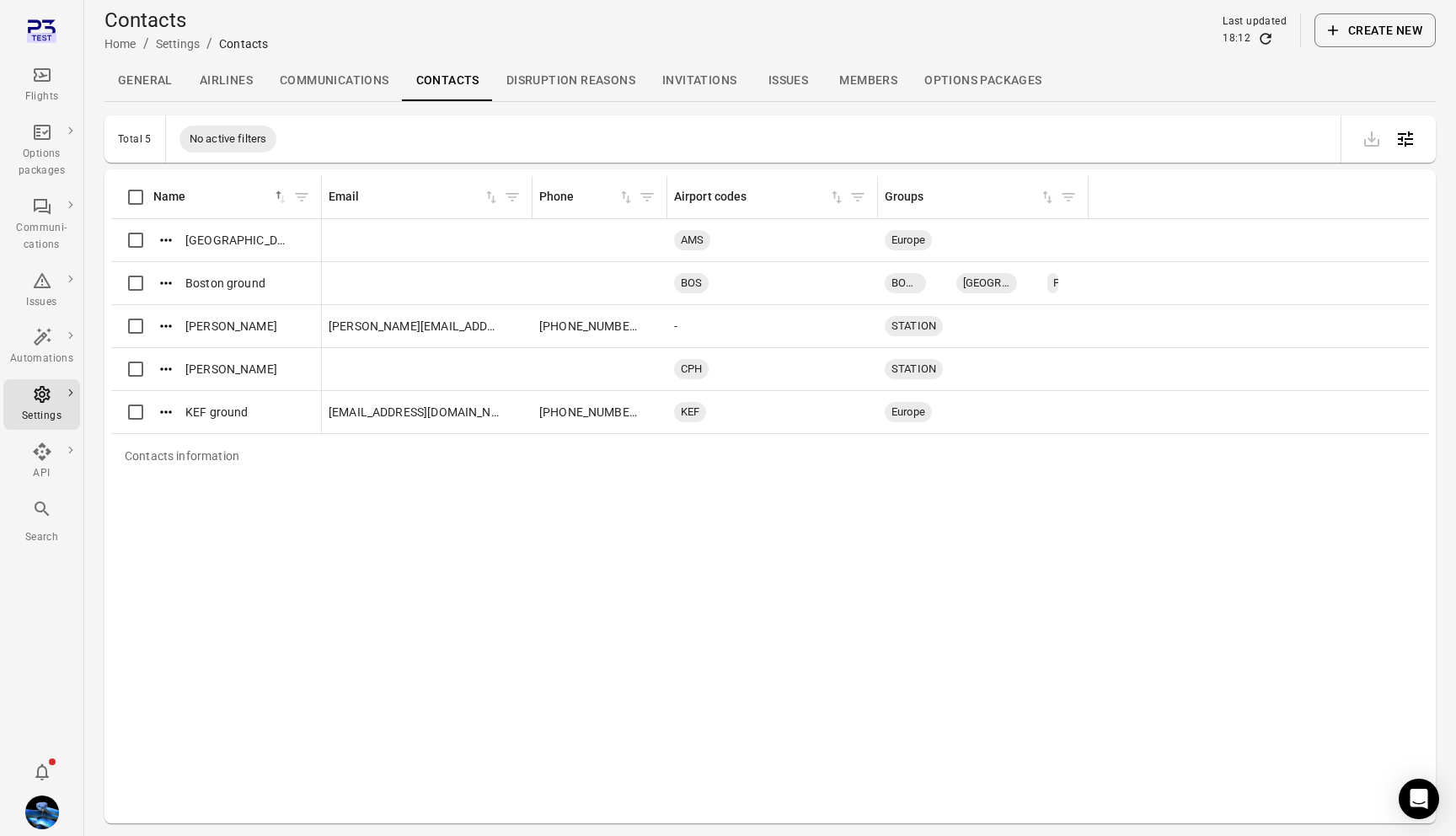
click at [1411, 20] on button "Create new" at bounding box center [1375, 30] width 122 height 33
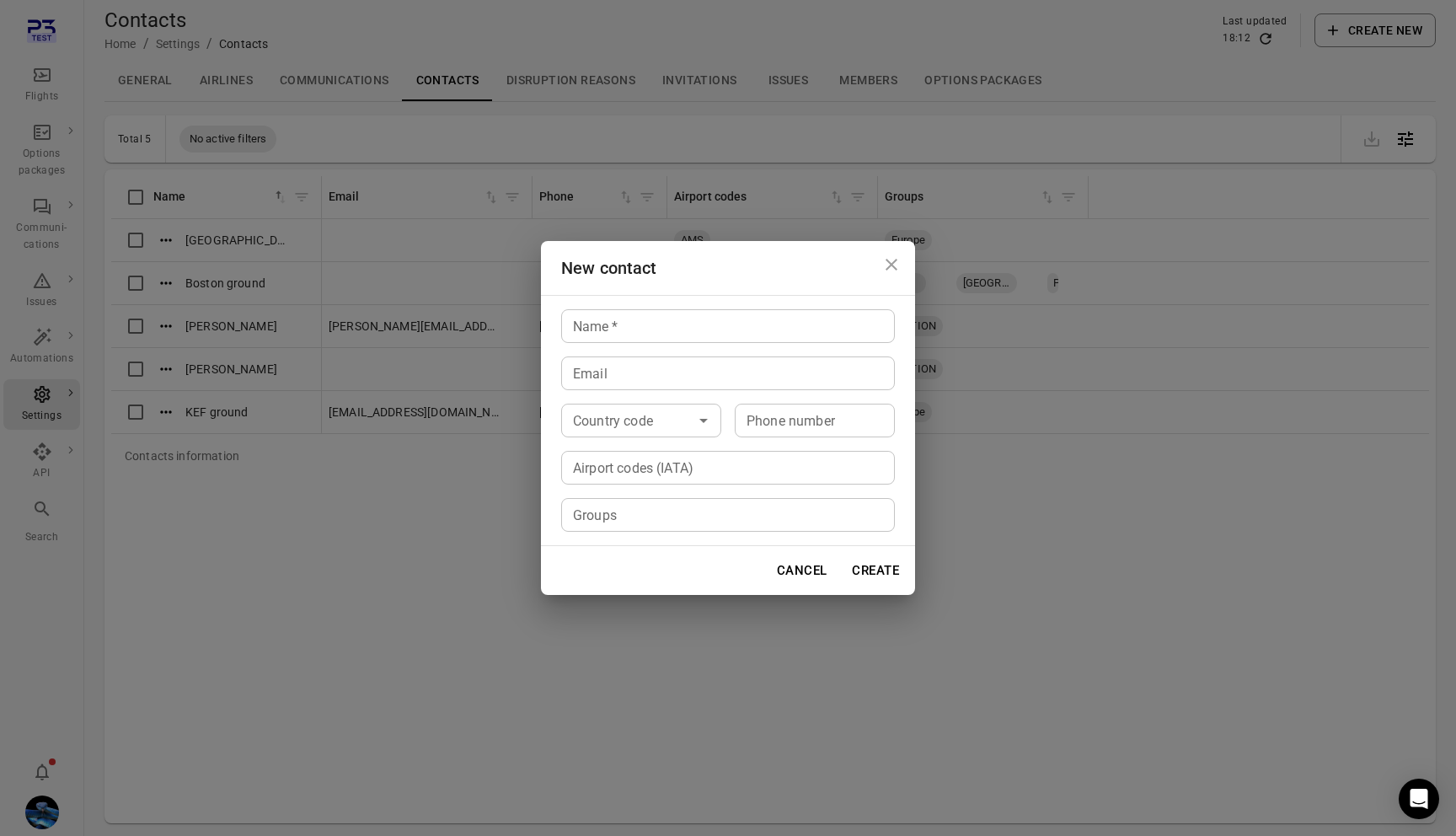
click at [1150, 31] on div "New contact Name   * Name   * Email Email Country code Country code Phone numbe…" at bounding box center [728, 418] width 1456 height 836
